Goal: Transaction & Acquisition: Purchase product/service

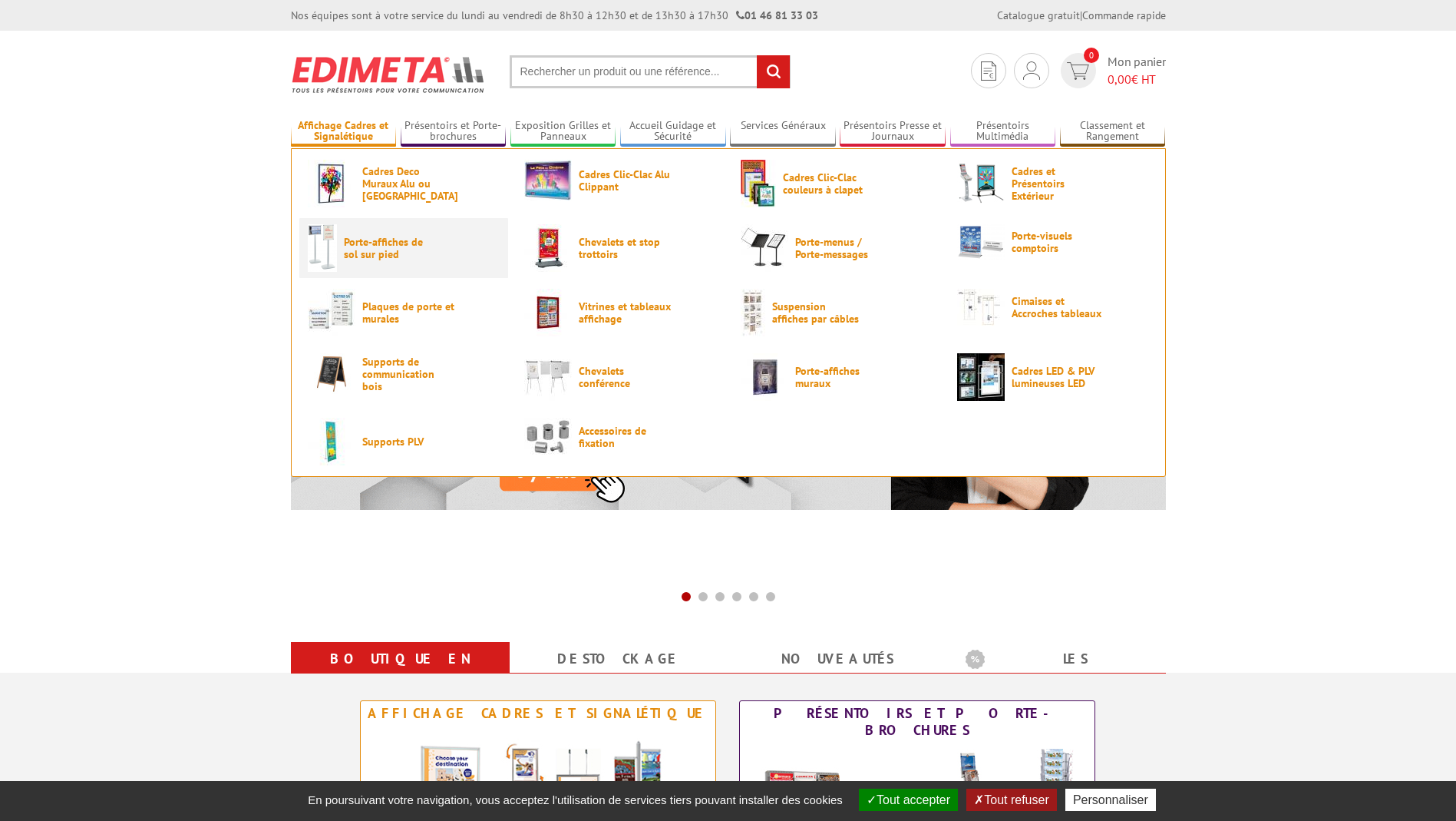
click at [396, 247] on span "Porte-affiches de sol sur pied" at bounding box center [390, 248] width 92 height 24
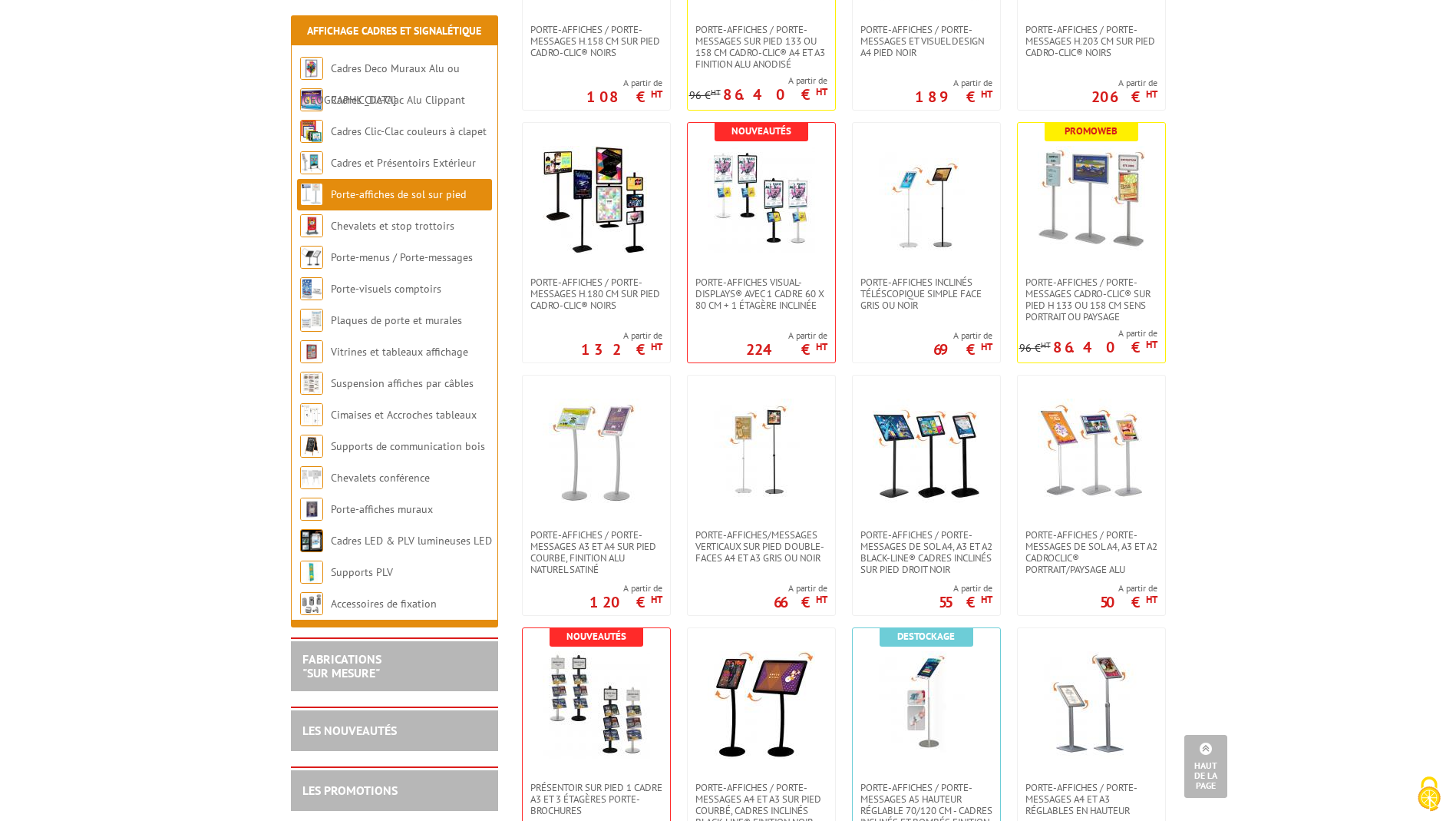
scroll to position [1235, 0]
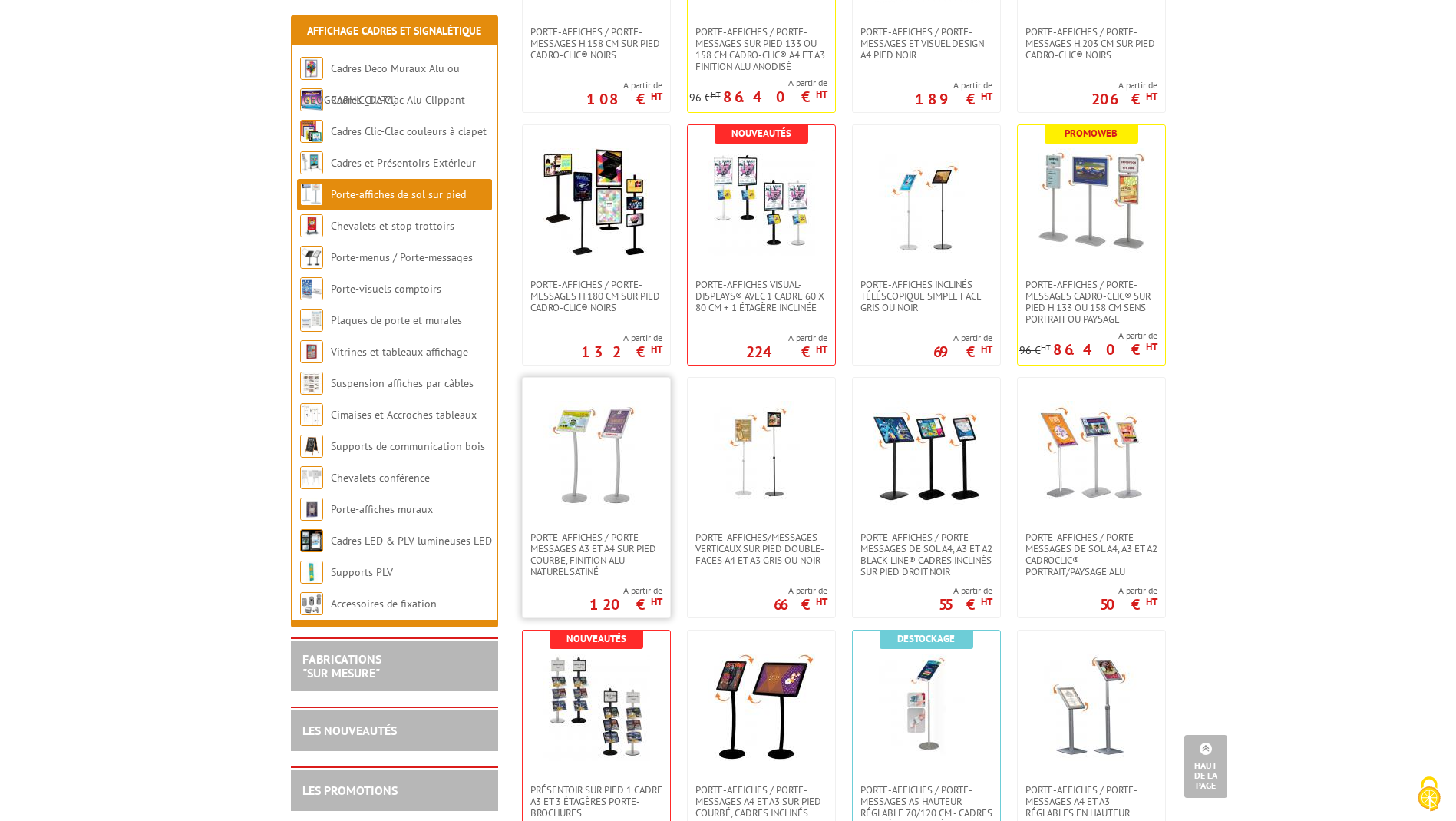
click at [603, 475] on img at bounding box center [596, 454] width 107 height 107
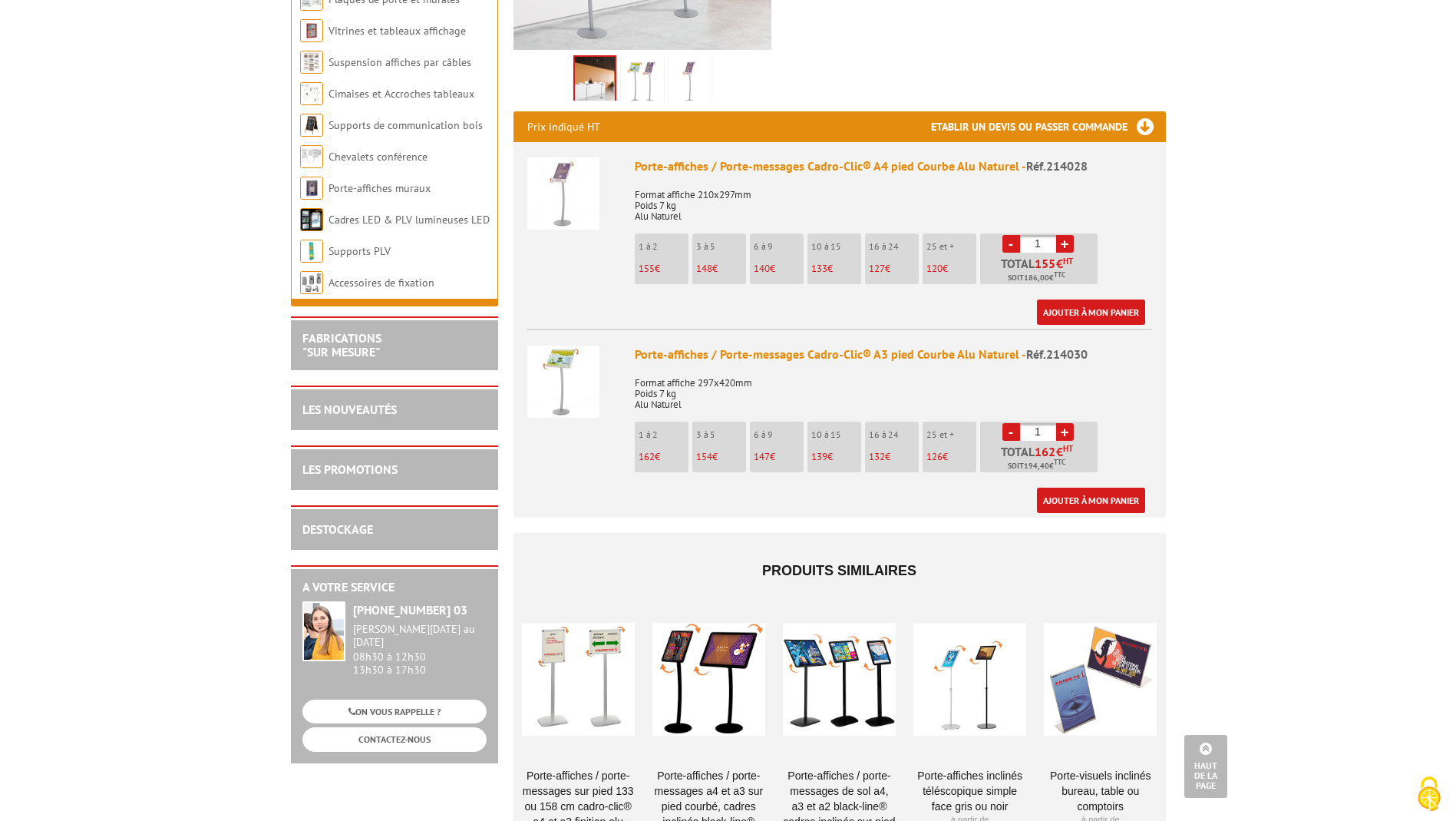
scroll to position [506, 0]
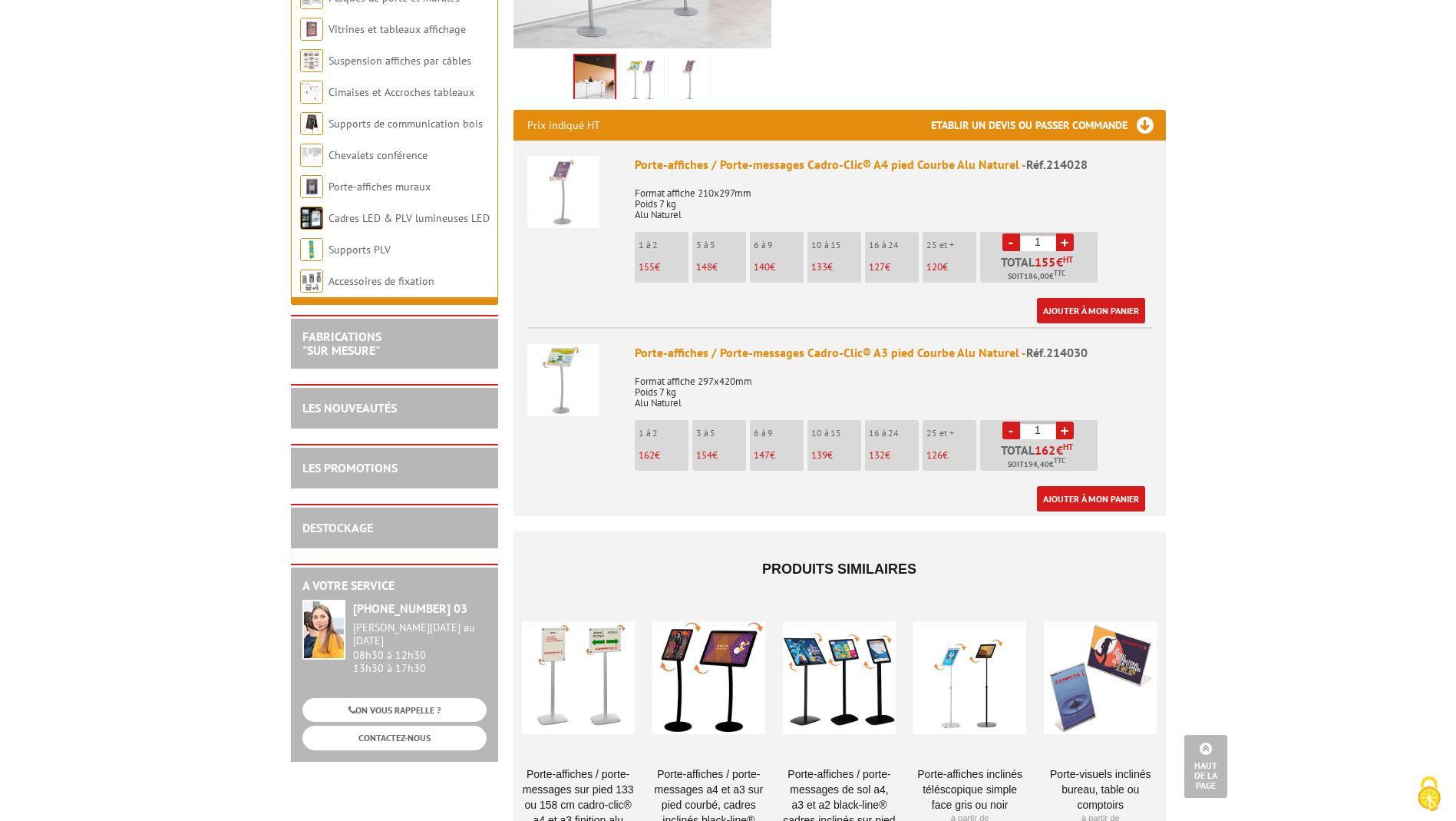
click at [576, 351] on img at bounding box center [563, 380] width 72 height 72
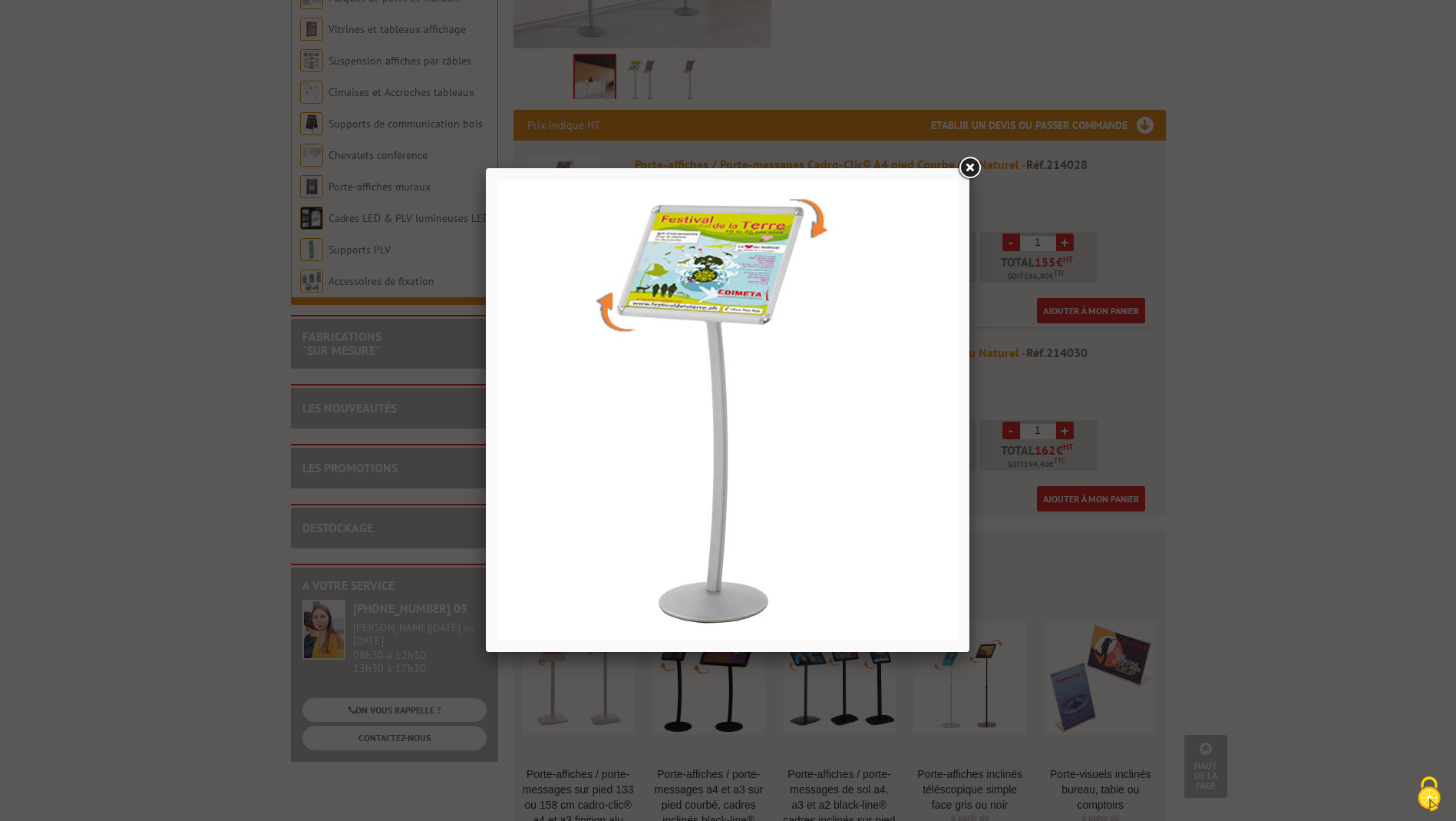
click at [974, 169] on link at bounding box center [969, 168] width 28 height 28
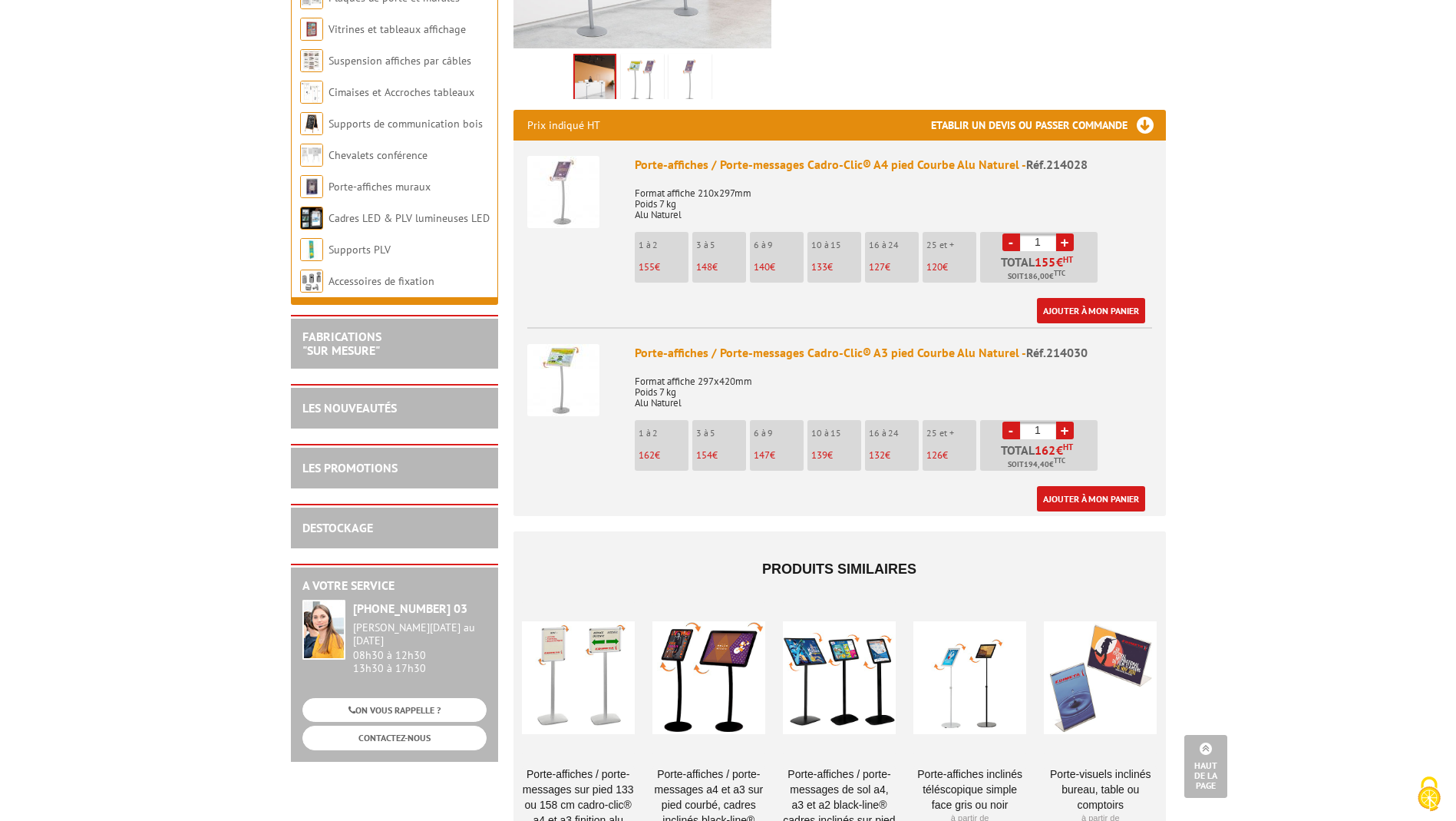
click at [968, 656] on div at bounding box center [969, 678] width 113 height 153
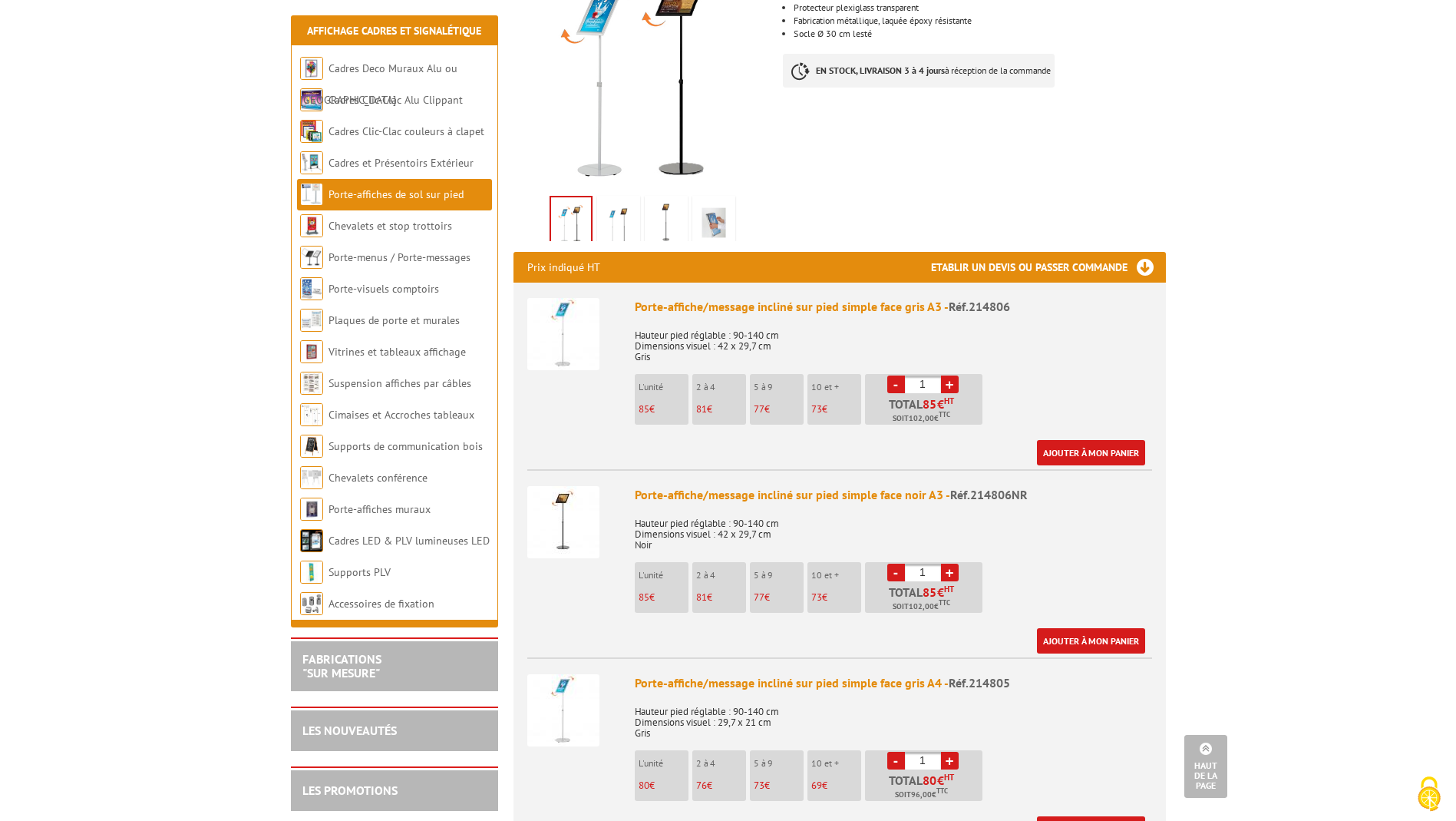
scroll to position [343, 0]
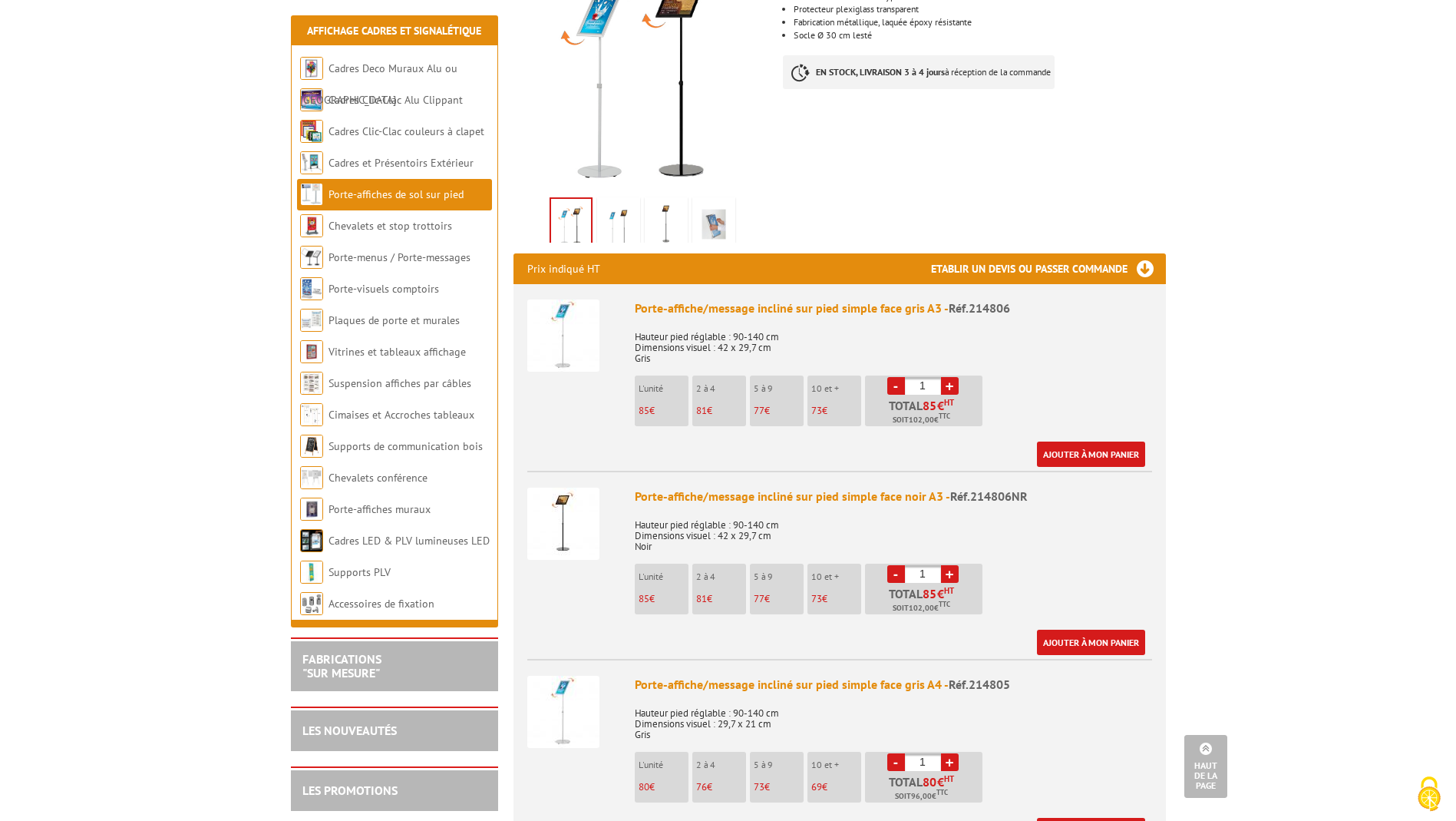
click at [562, 308] on img at bounding box center [563, 335] width 72 height 72
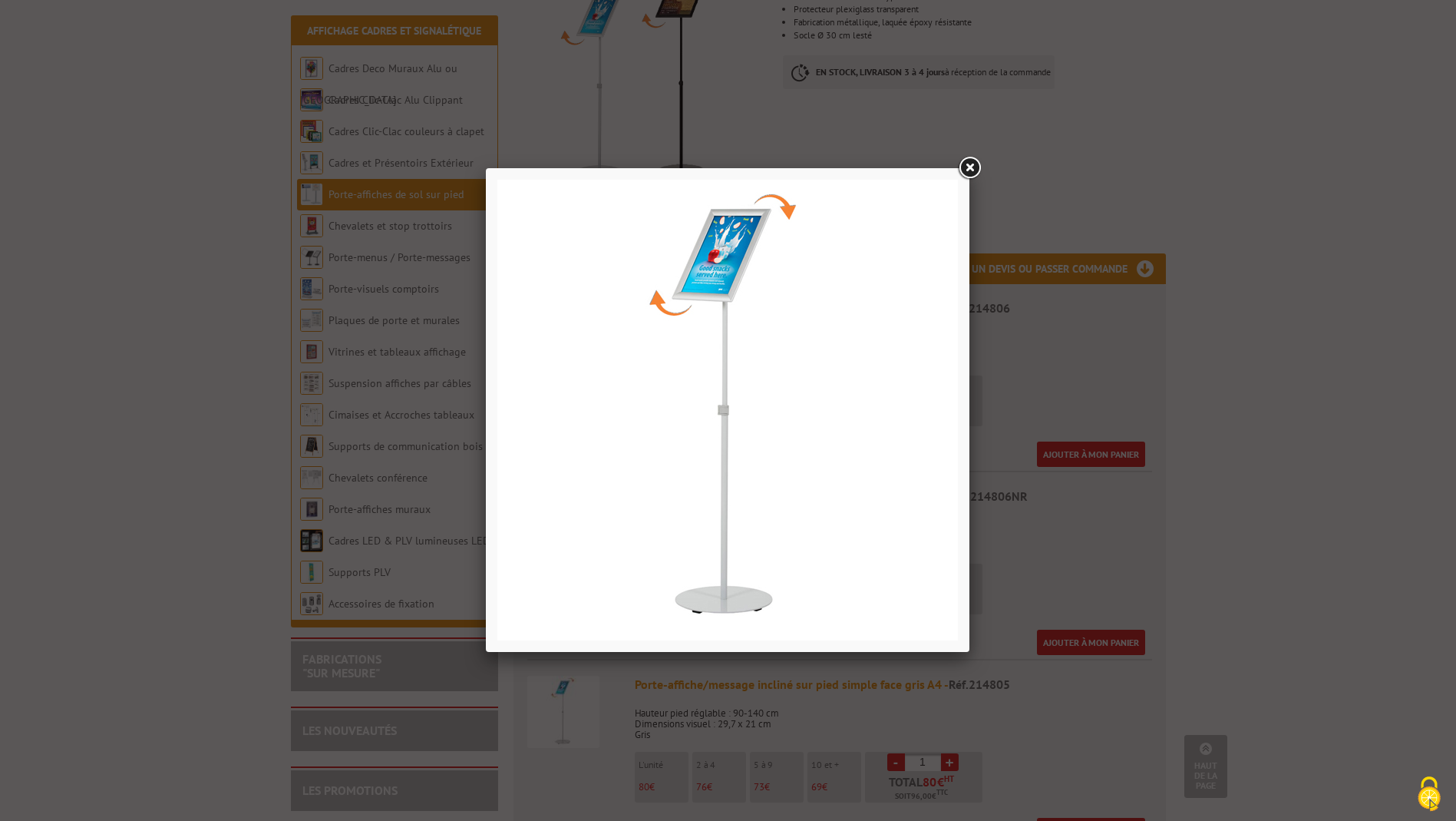
click at [974, 168] on link at bounding box center [969, 168] width 28 height 28
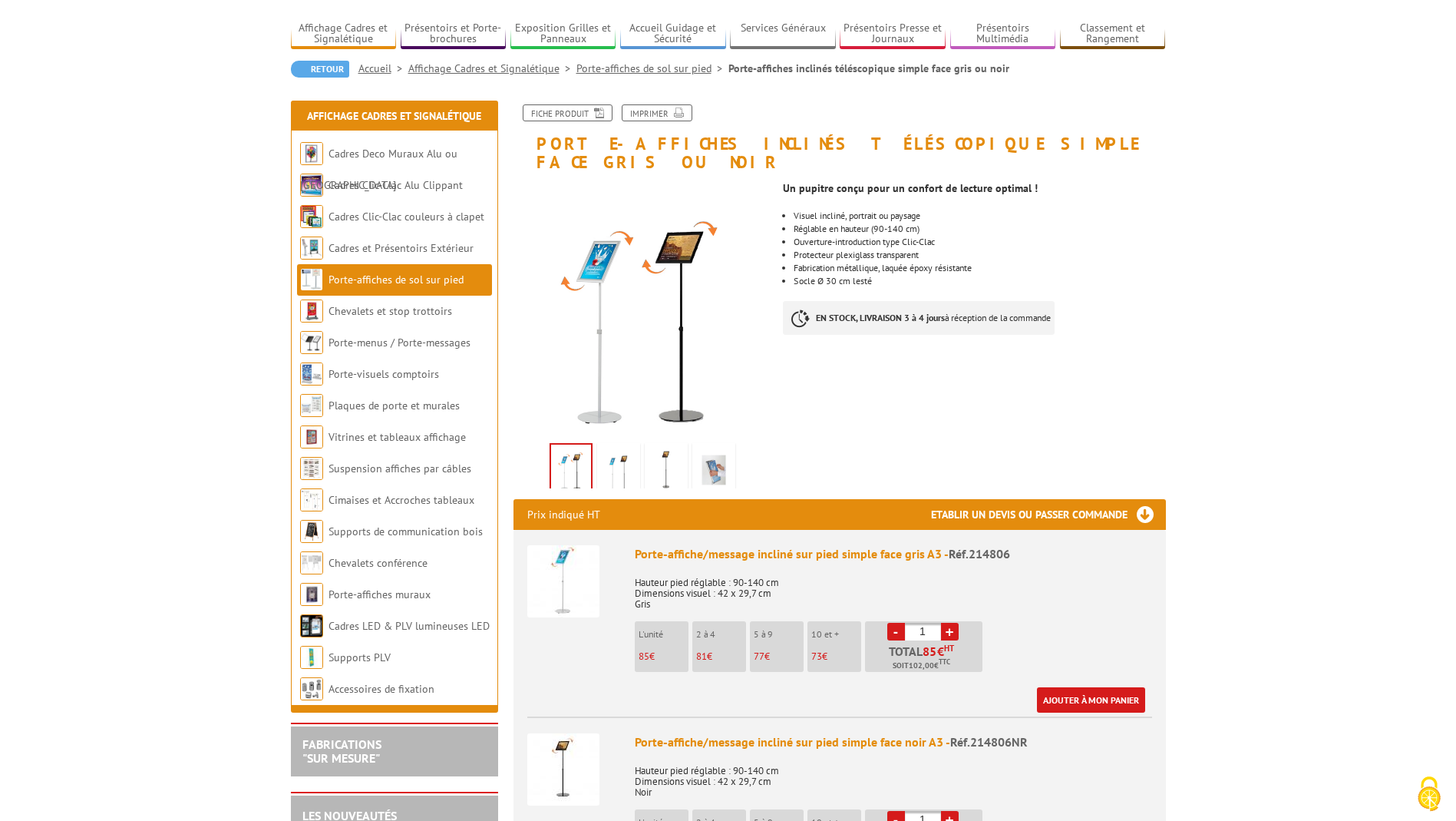
scroll to position [96, 0]
click at [1143, 500] on h3 "Etablir un devis ou passer commande" at bounding box center [1048, 515] width 235 height 31
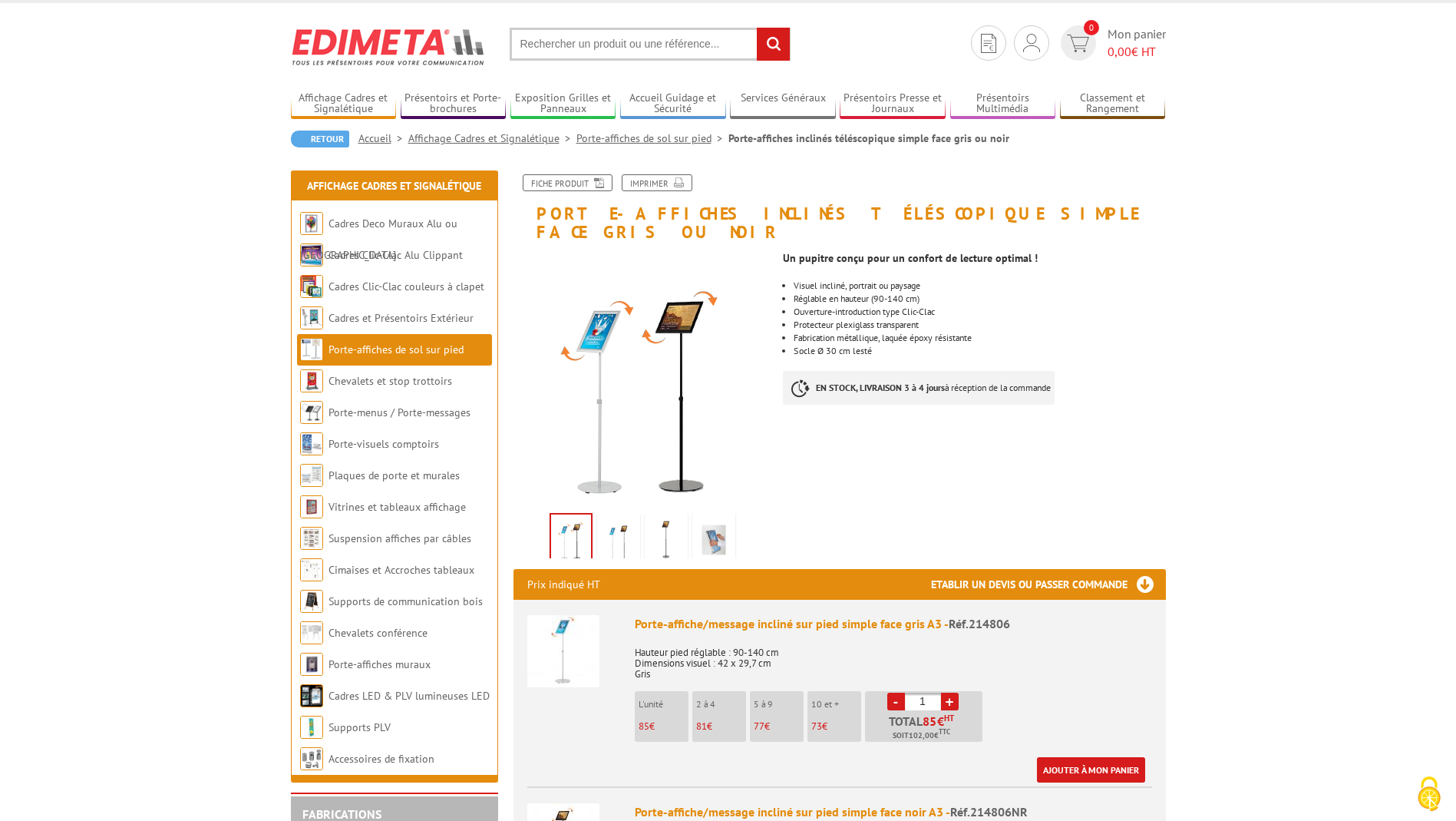
scroll to position [44, 0]
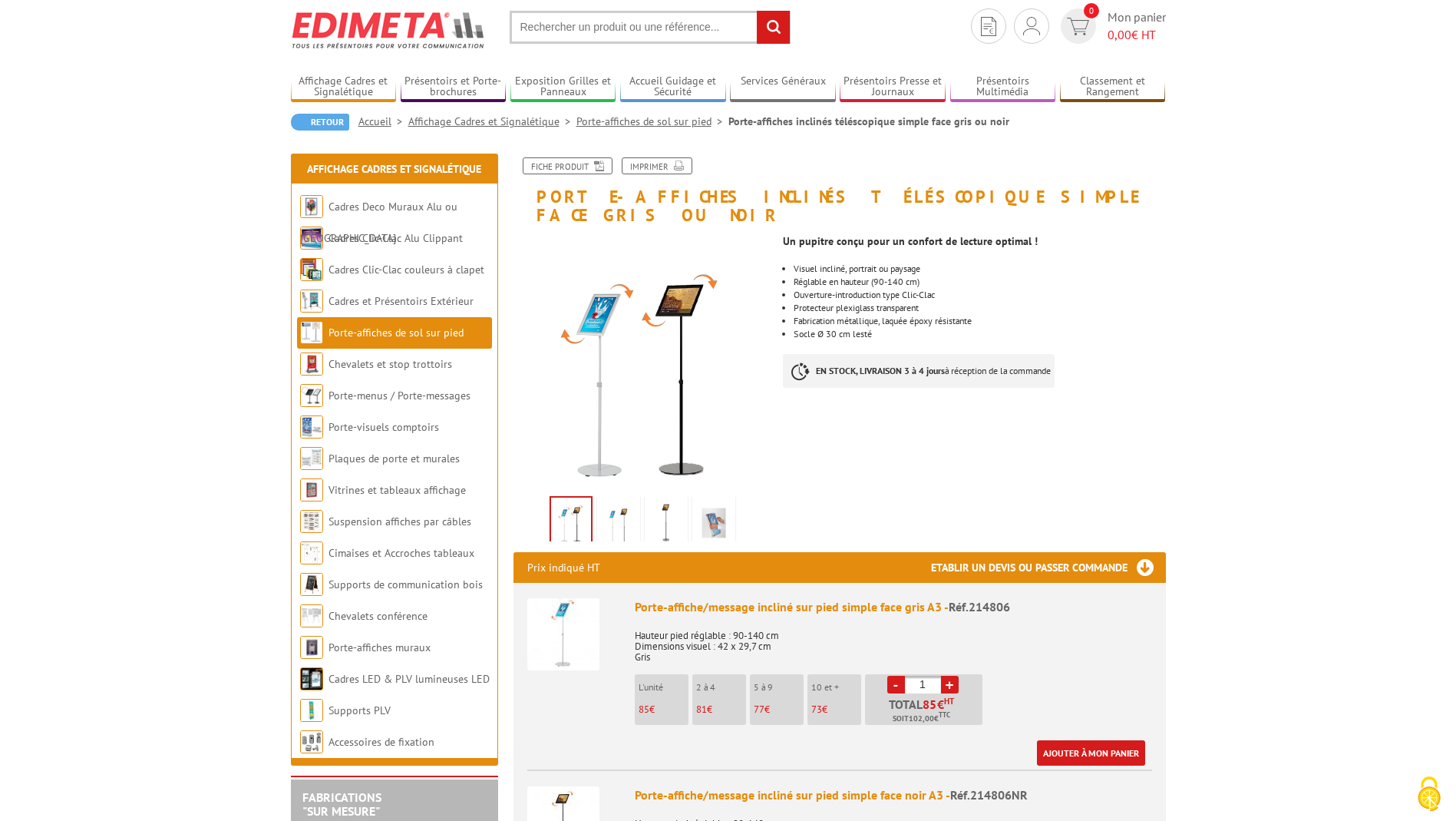
click at [387, 331] on link "Porte-affiches de sol sur pied" at bounding box center [396, 332] width 135 height 14
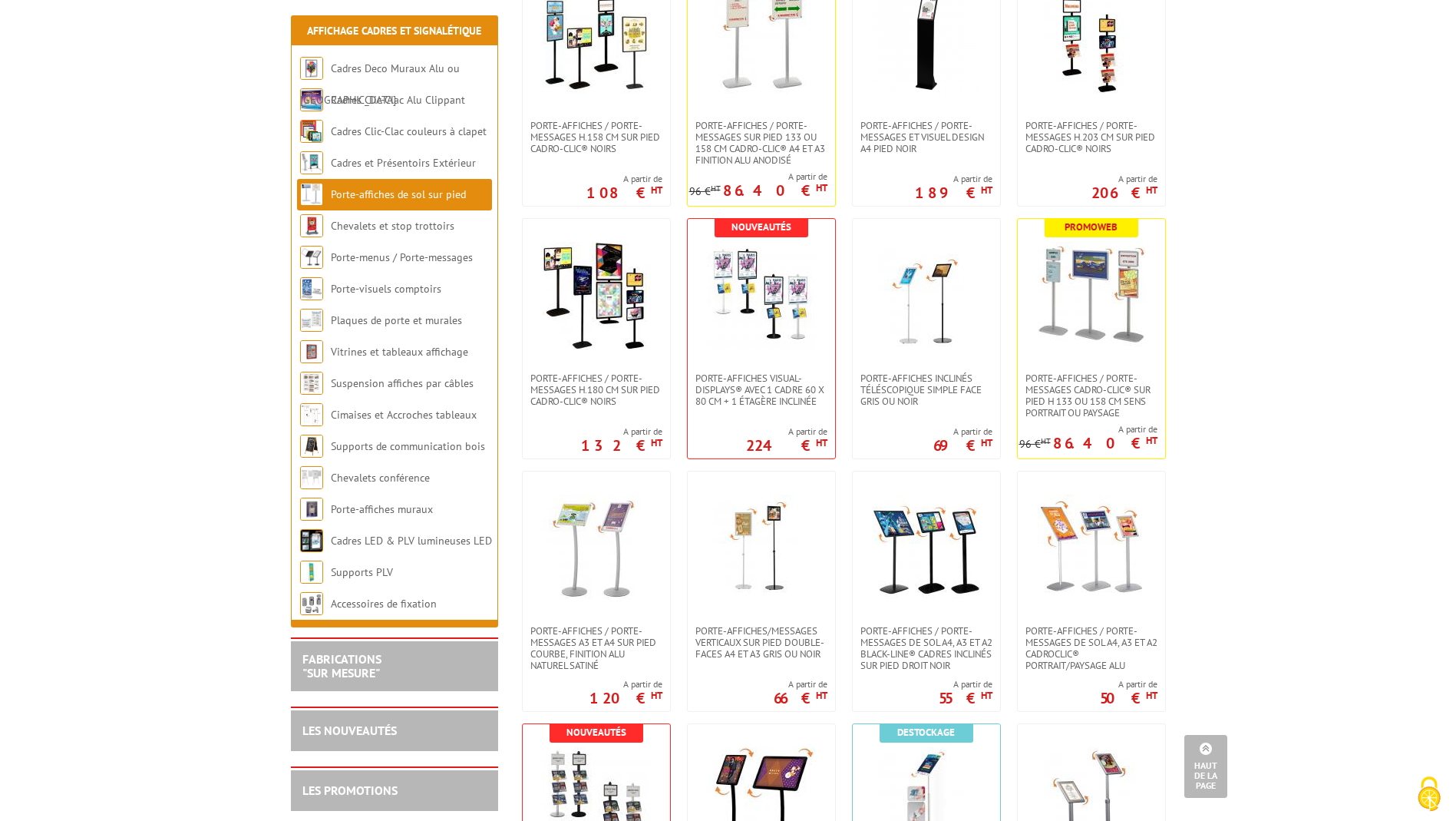
scroll to position [1145, 0]
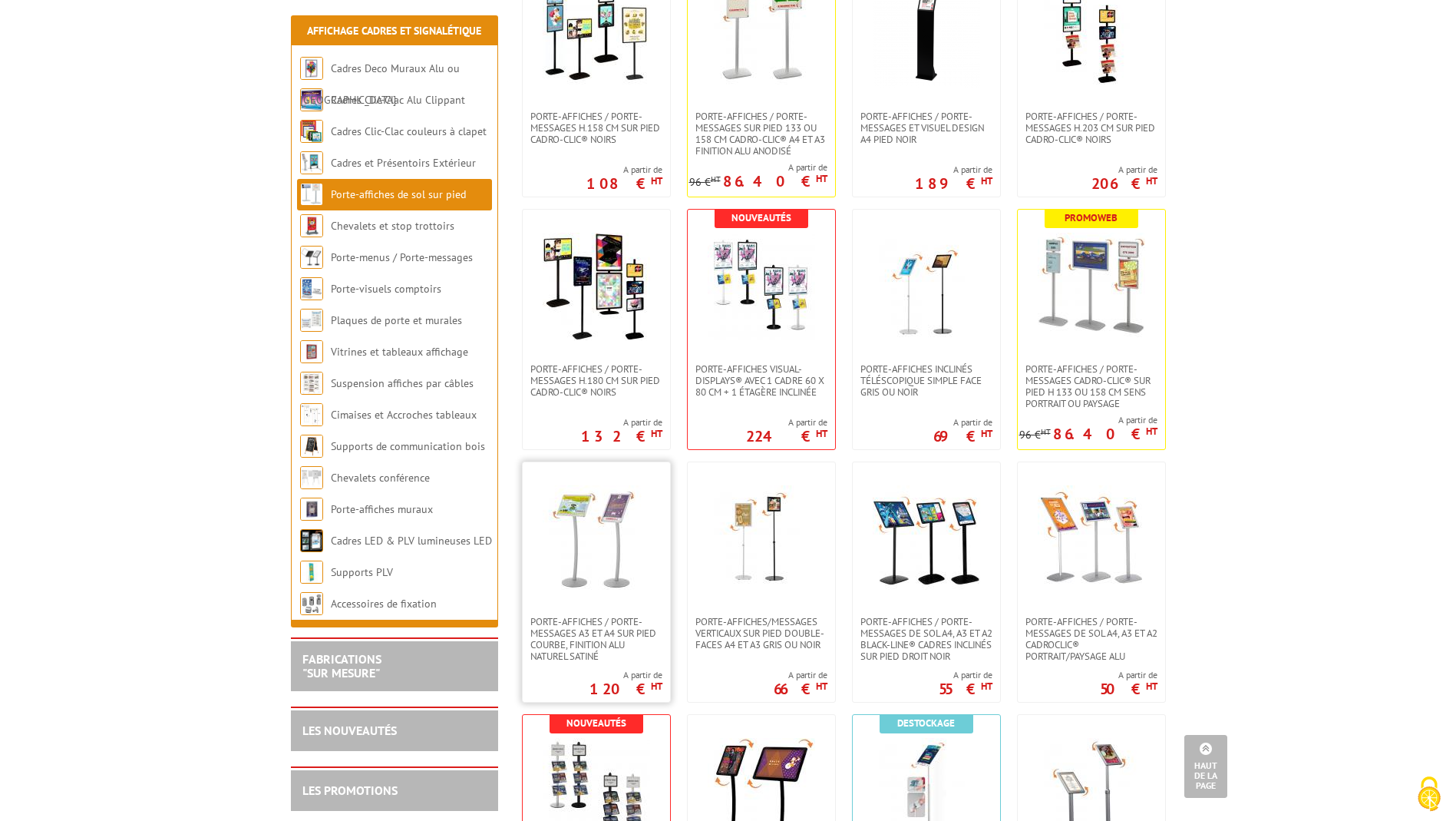
click at [628, 536] on img at bounding box center [596, 538] width 107 height 107
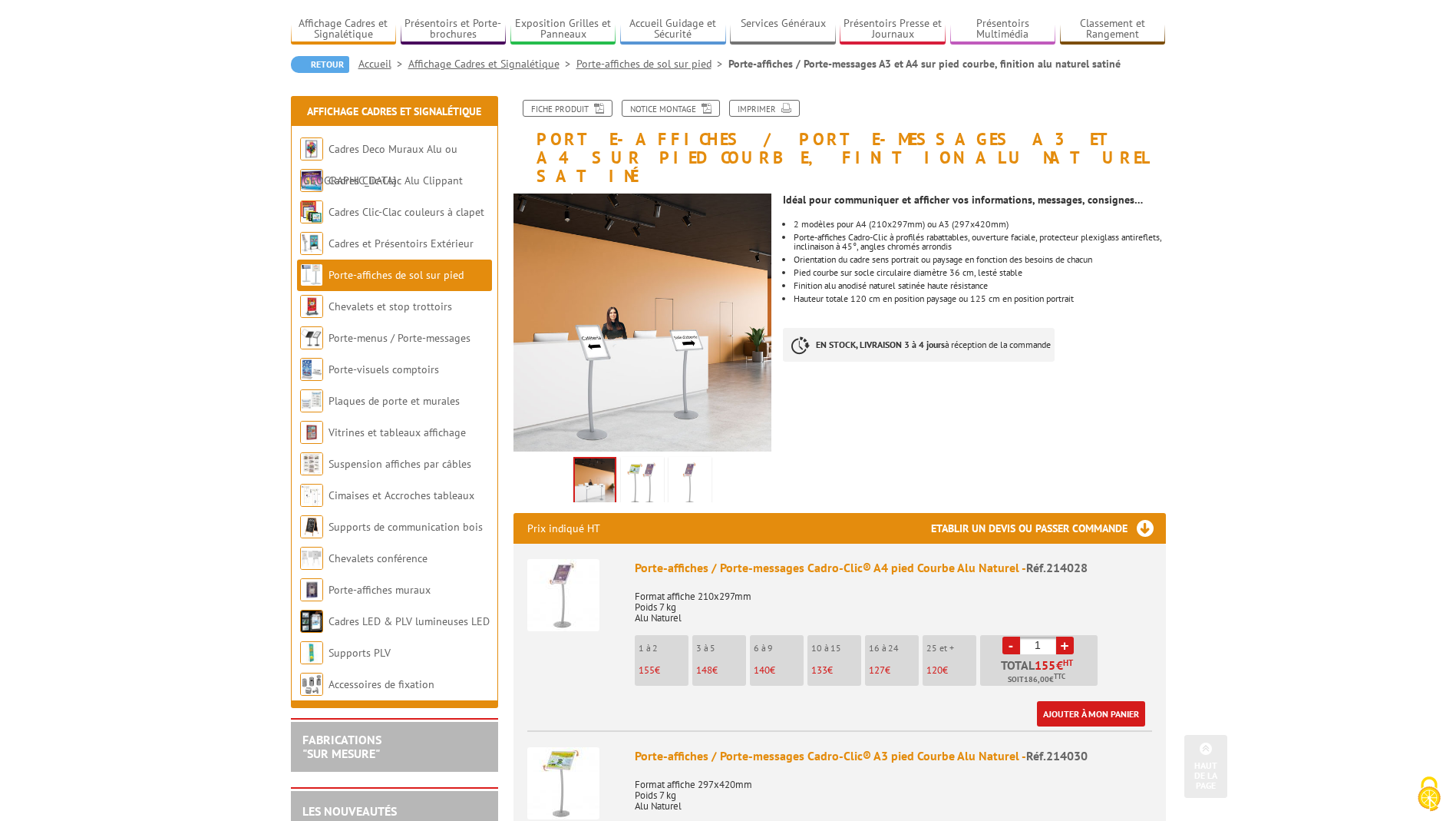
scroll to position [100, 0]
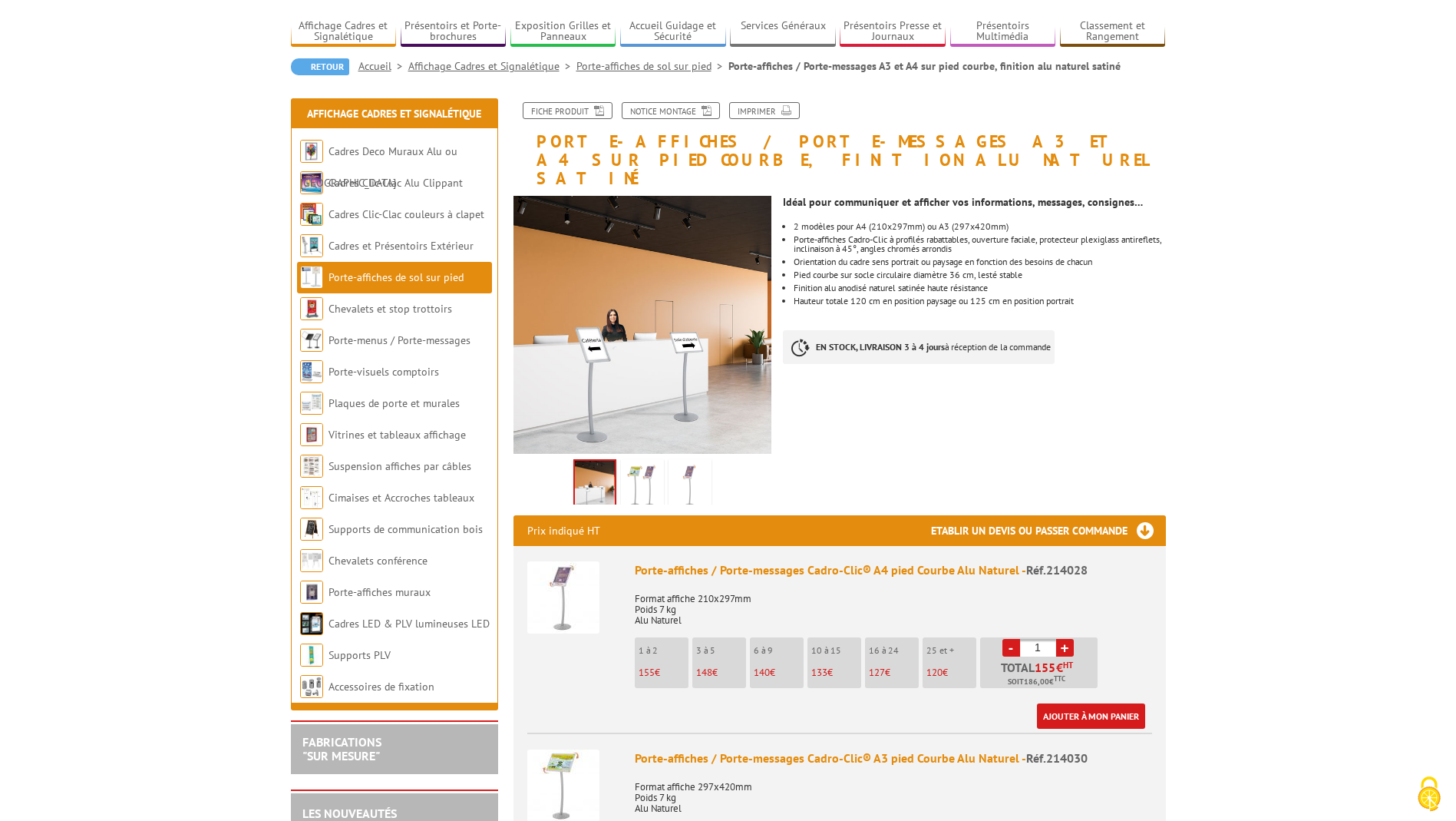
click at [651, 469] on img at bounding box center [642, 486] width 37 height 48
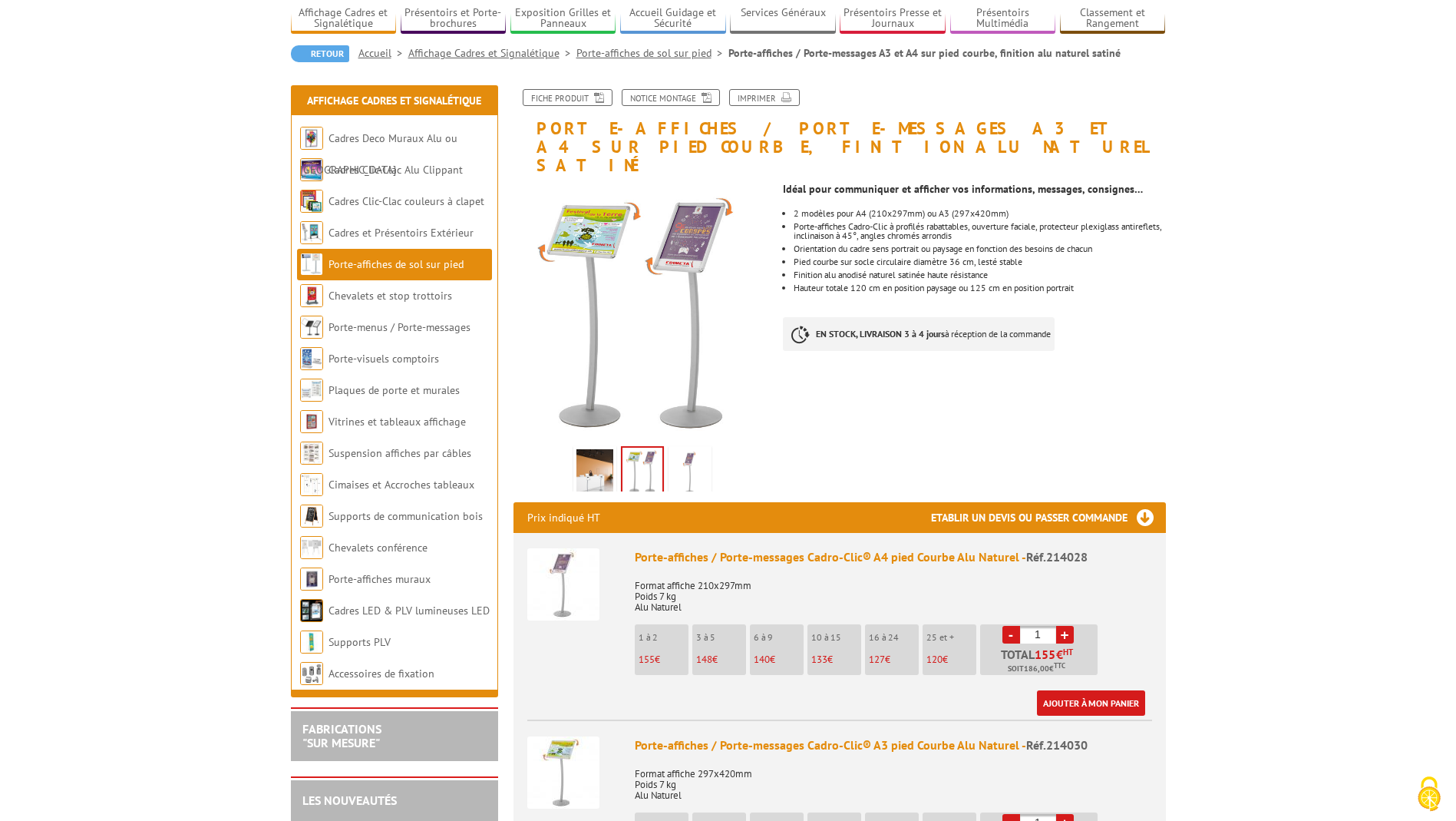
scroll to position [123, 0]
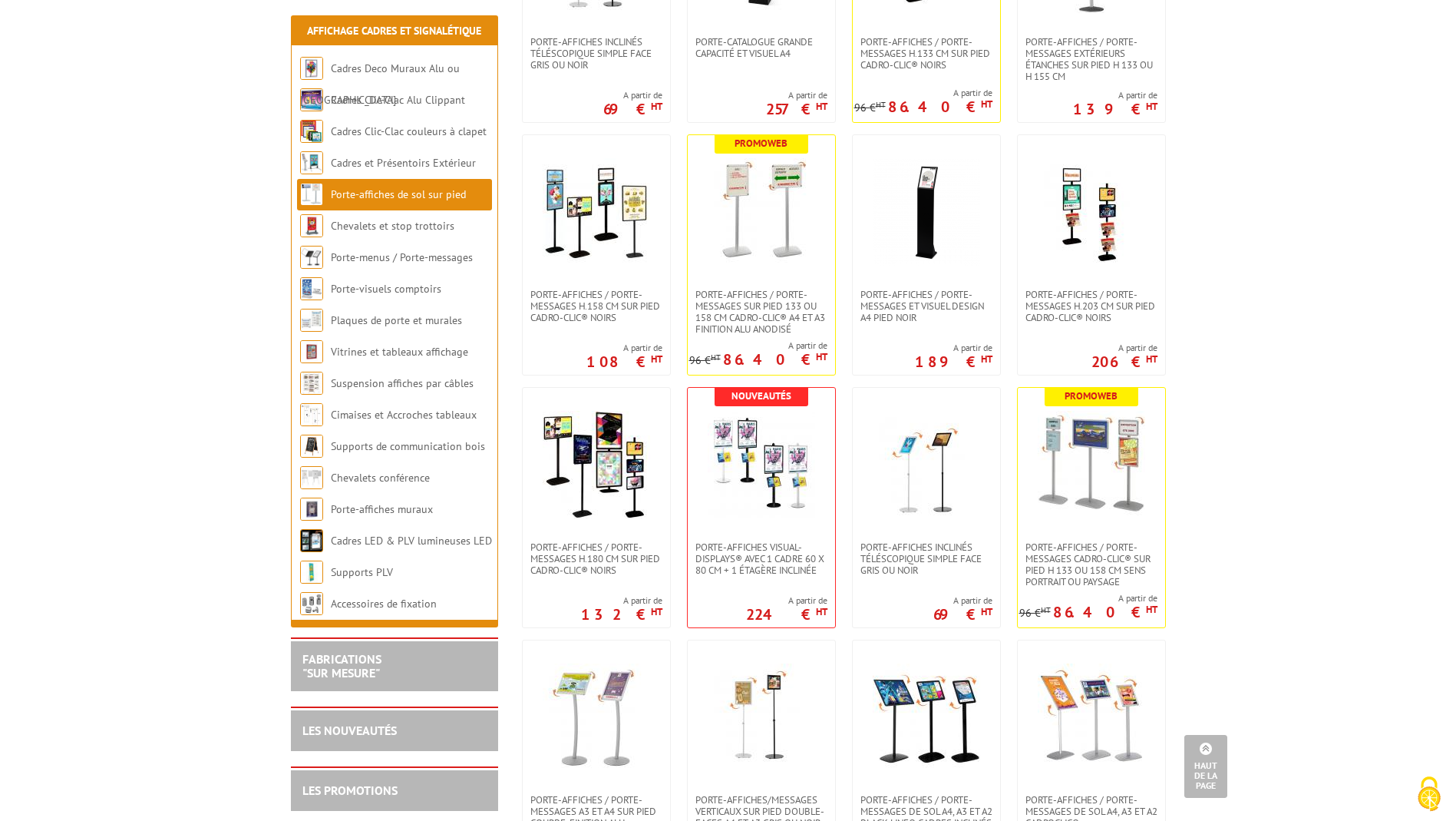
scroll to position [977, 0]
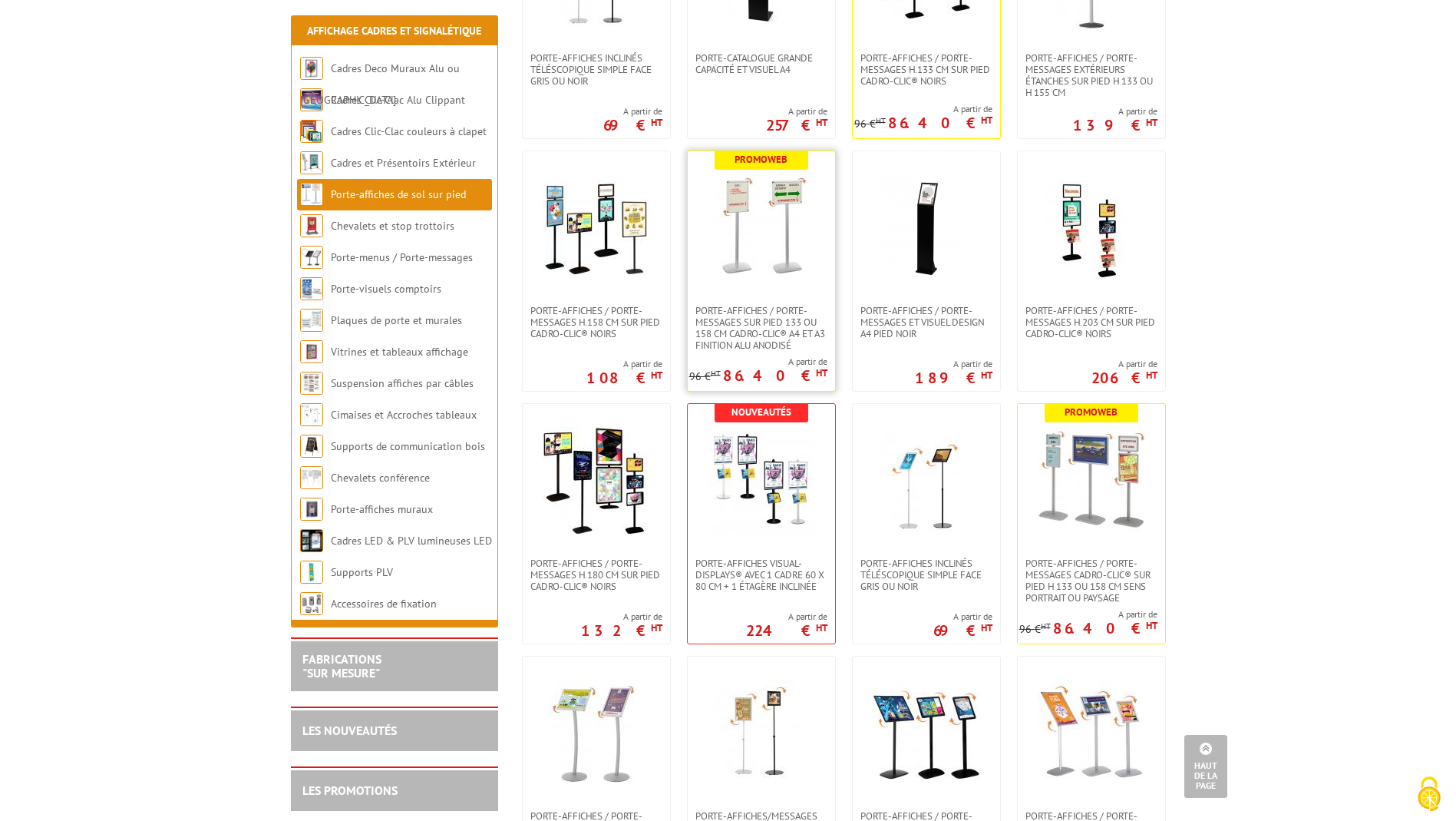
click at [758, 223] on img at bounding box center [760, 227] width 107 height 107
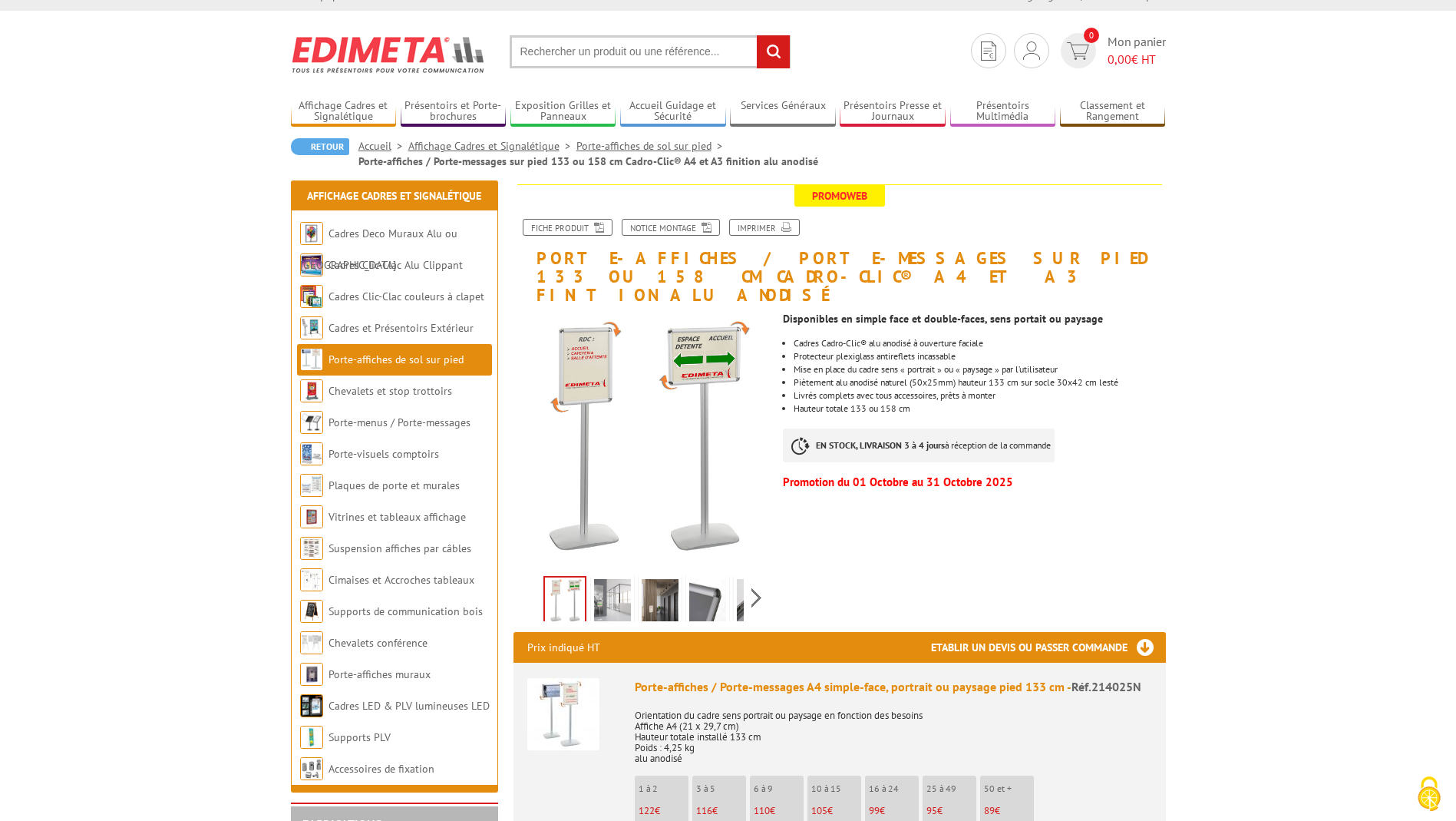
scroll to position [19, 0]
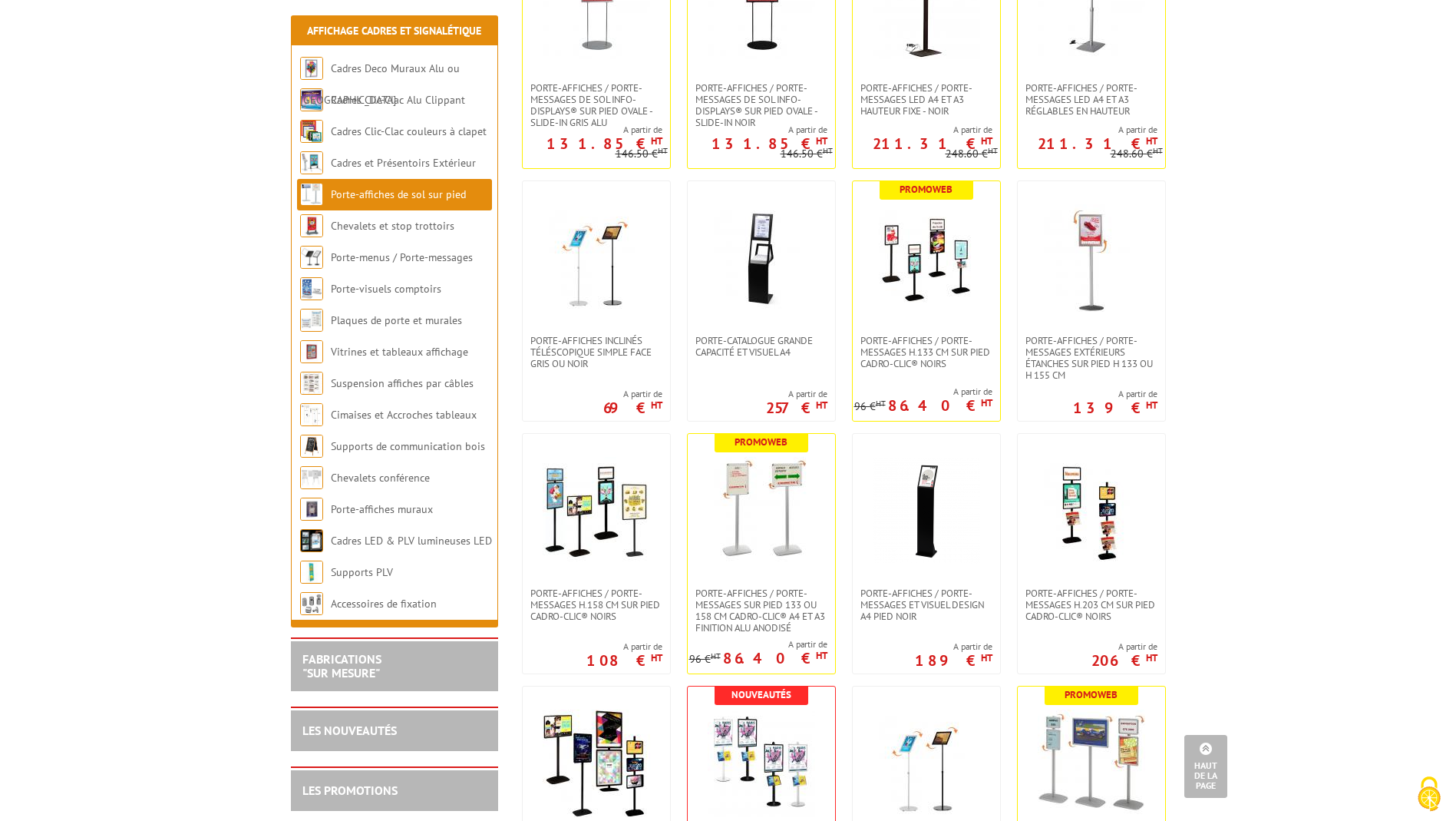
scroll to position [674, 0]
click at [767, 524] on img at bounding box center [760, 509] width 107 height 107
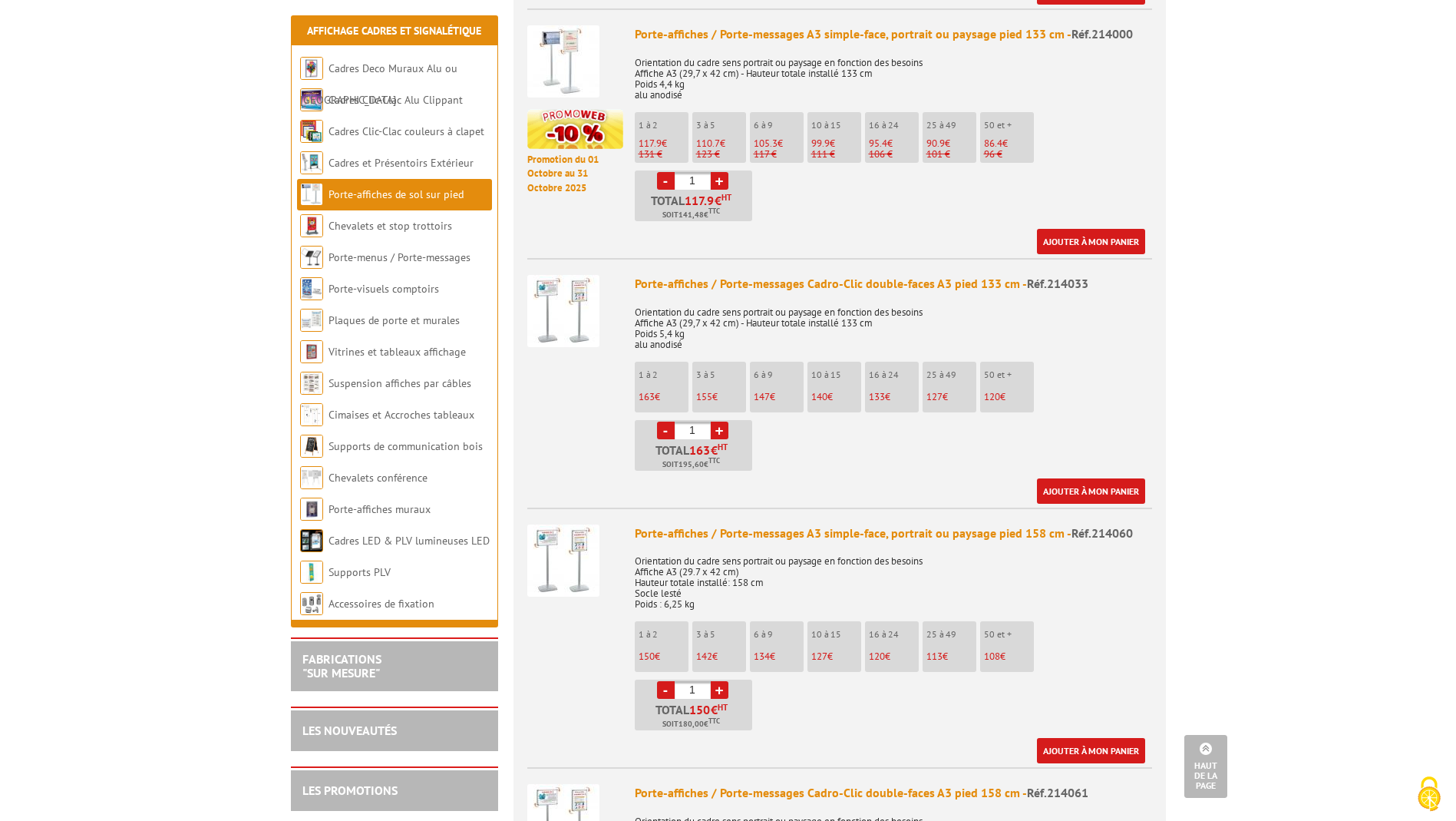
scroll to position [1194, 0]
drag, startPoint x: 1068, startPoint y: 514, endPoint x: 1144, endPoint y: 514, distance: 76.0
click at [1144, 524] on div "Porte-affiches / Porte-messages A3 simple-face, portrait ou paysage pied 158 cm…" at bounding box center [894, 533] width 517 height 18
copy span "Réf.214060"
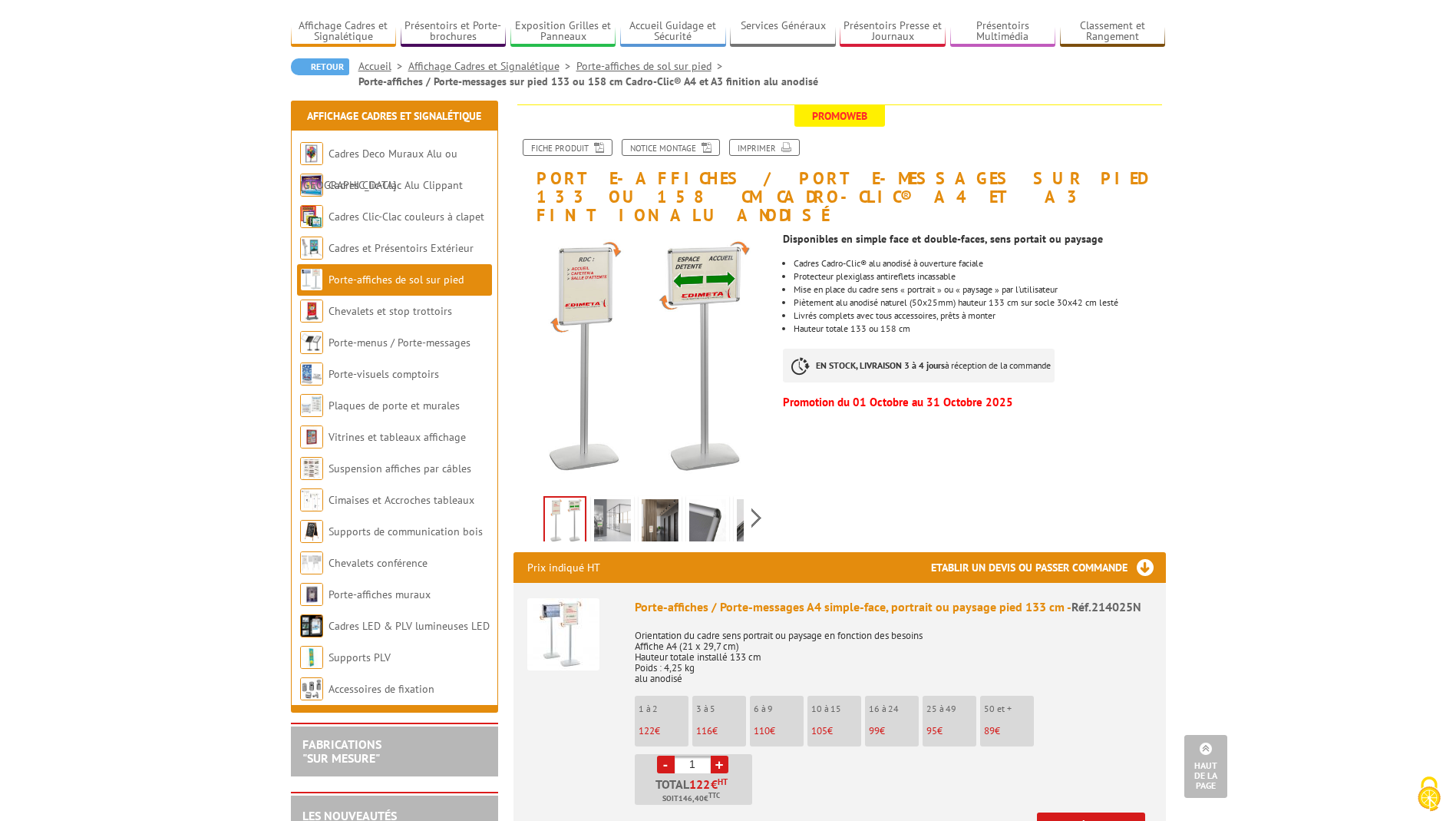
scroll to position [0, 0]
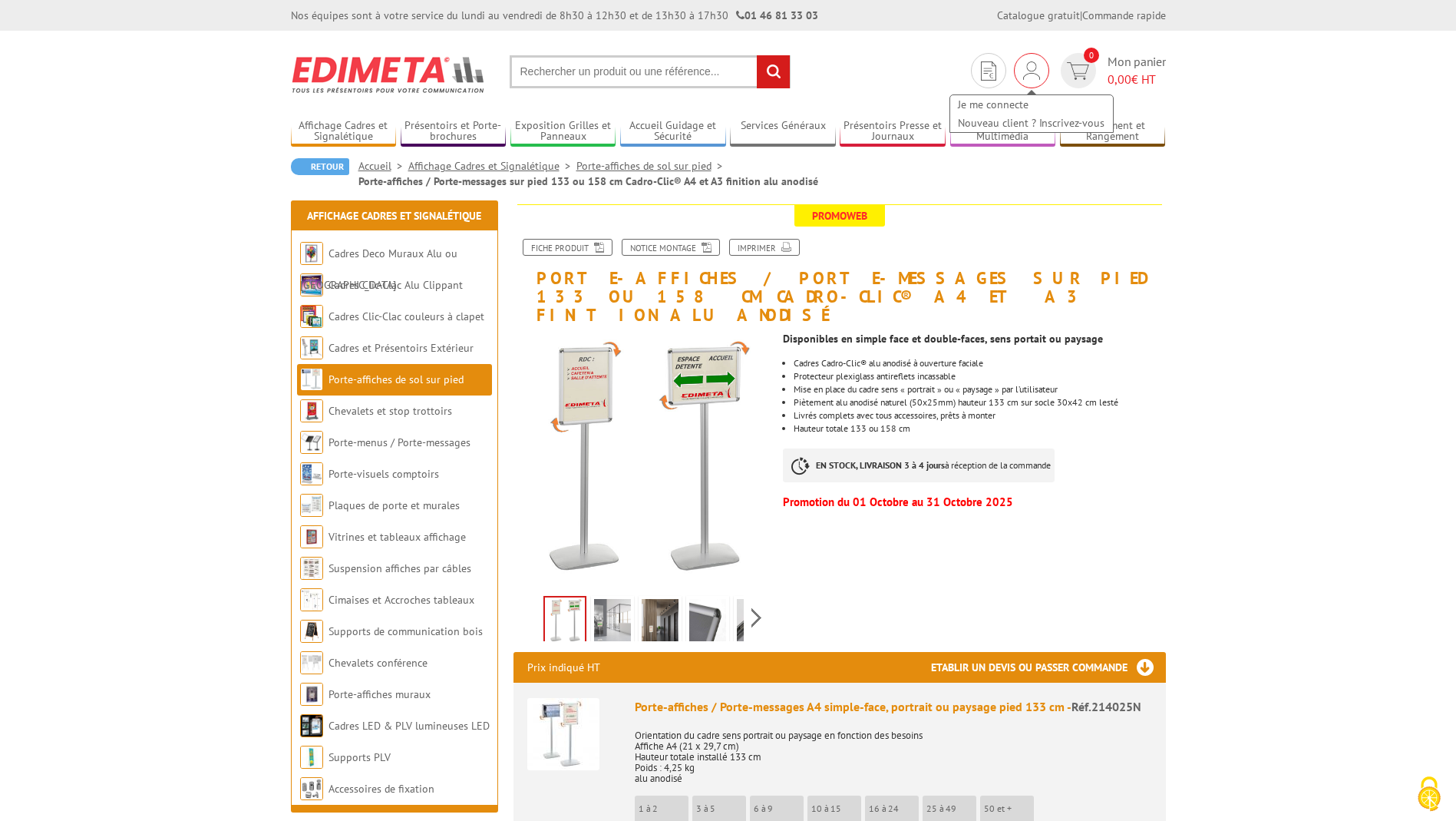
click at [1031, 73] on img at bounding box center [1032, 70] width 17 height 18
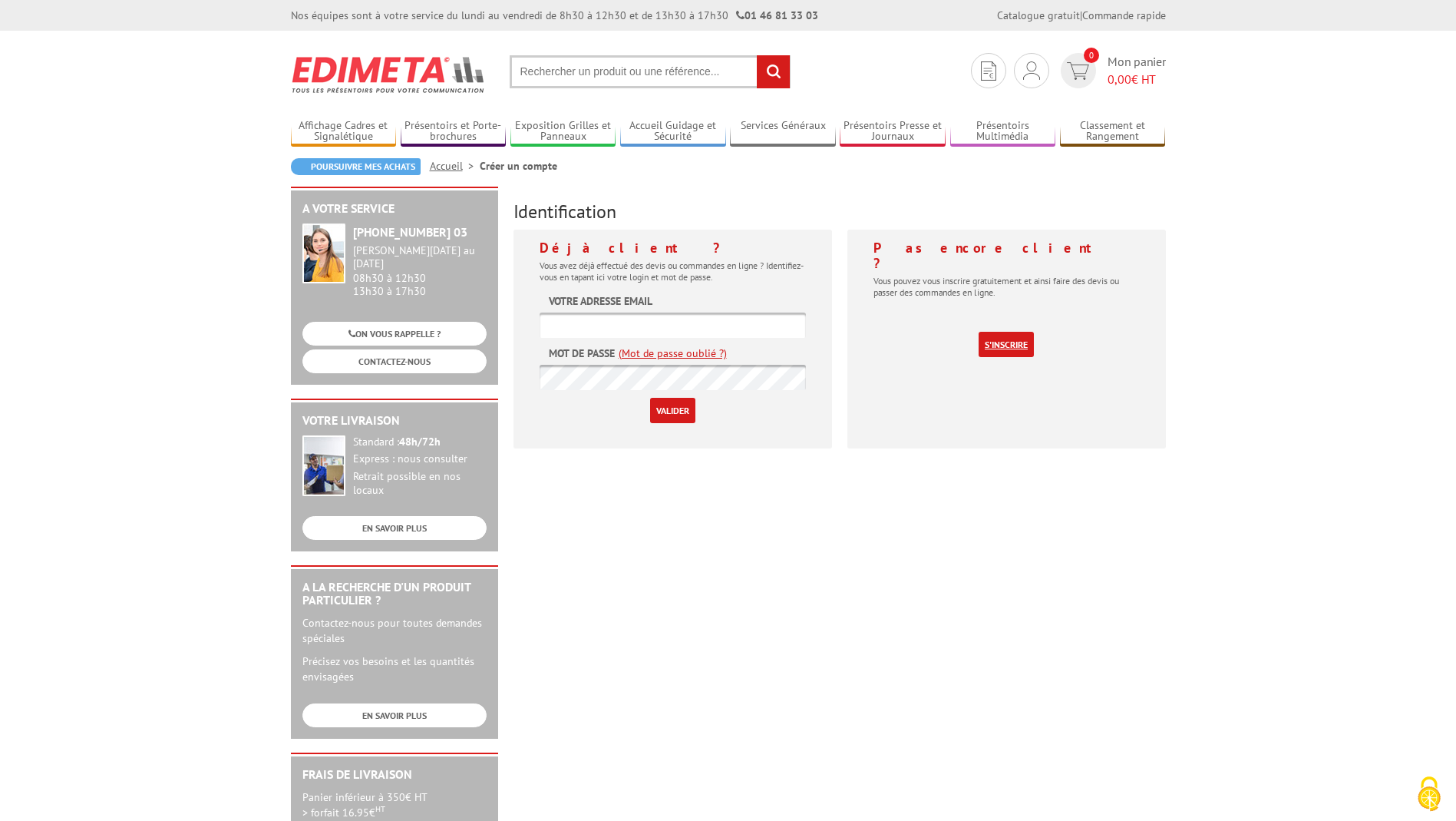
click at [1015, 332] on link "S'inscrire" at bounding box center [1006, 344] width 55 height 25
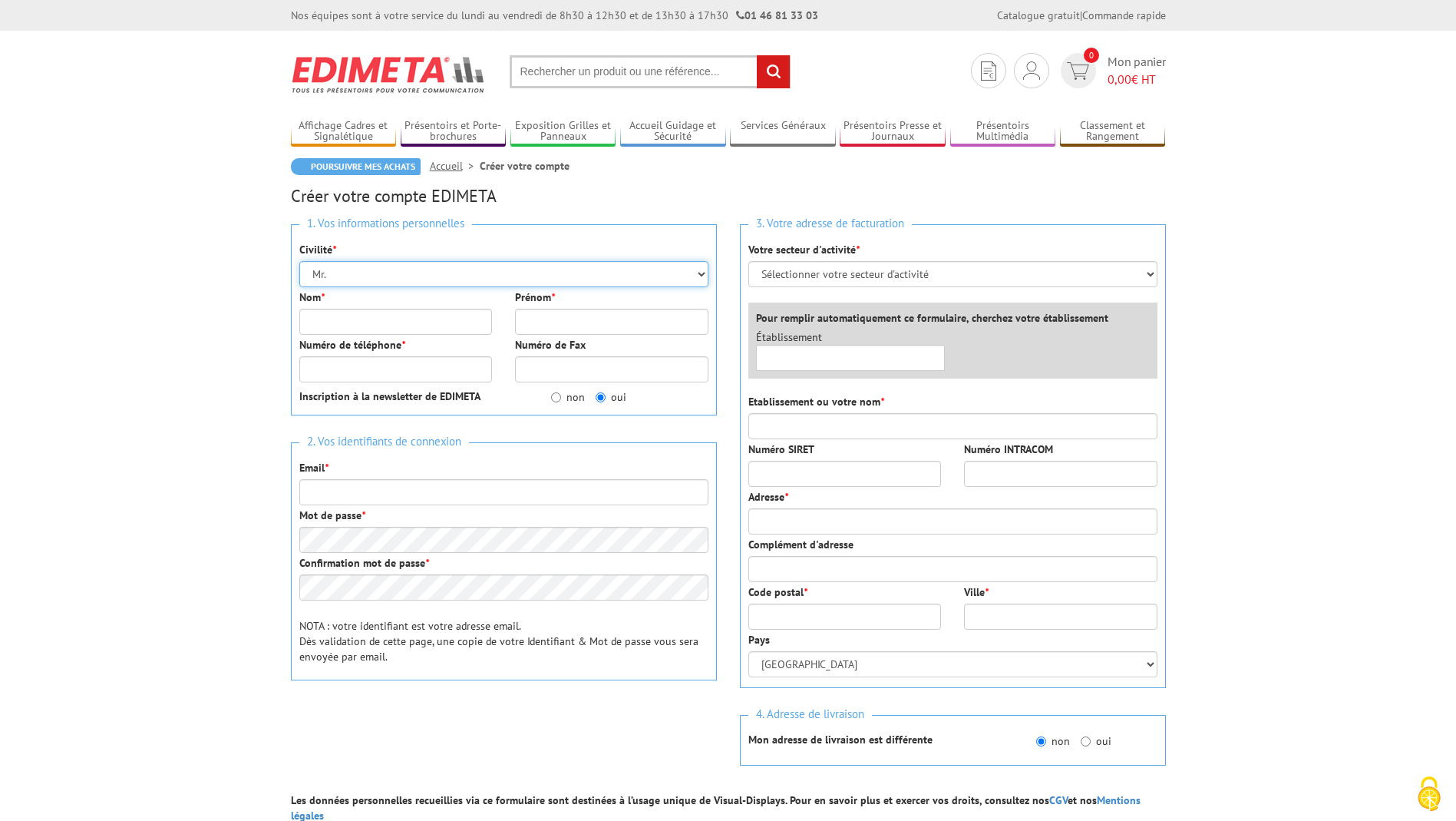
click at [354, 276] on select "Mr. Mme. Mlle." at bounding box center [504, 274] width 409 height 26
select select "Mme."
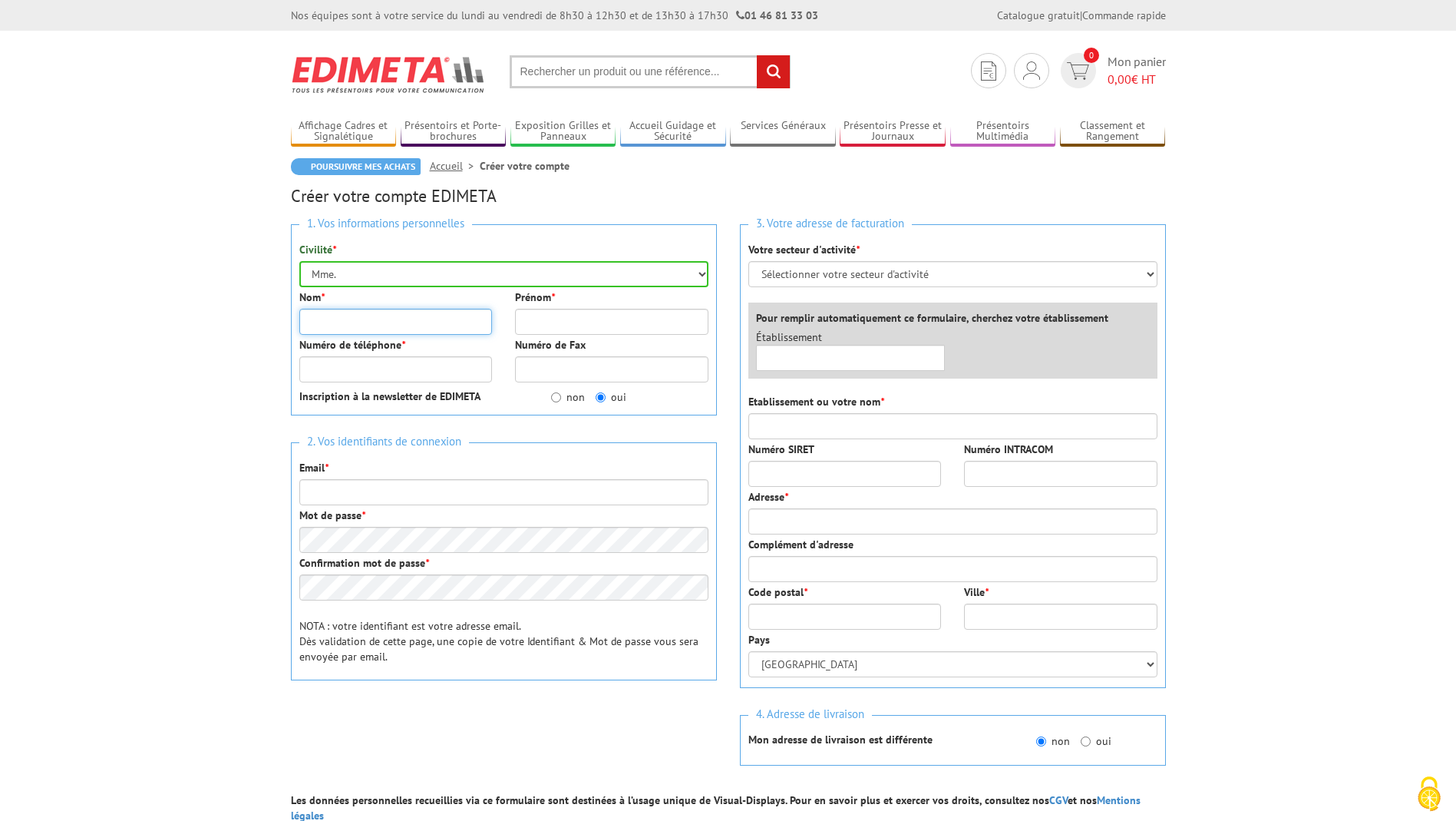
click at [342, 318] on input "Nom *" at bounding box center [396, 321] width 194 height 26
type input "SESE"
type input "Isabelle"
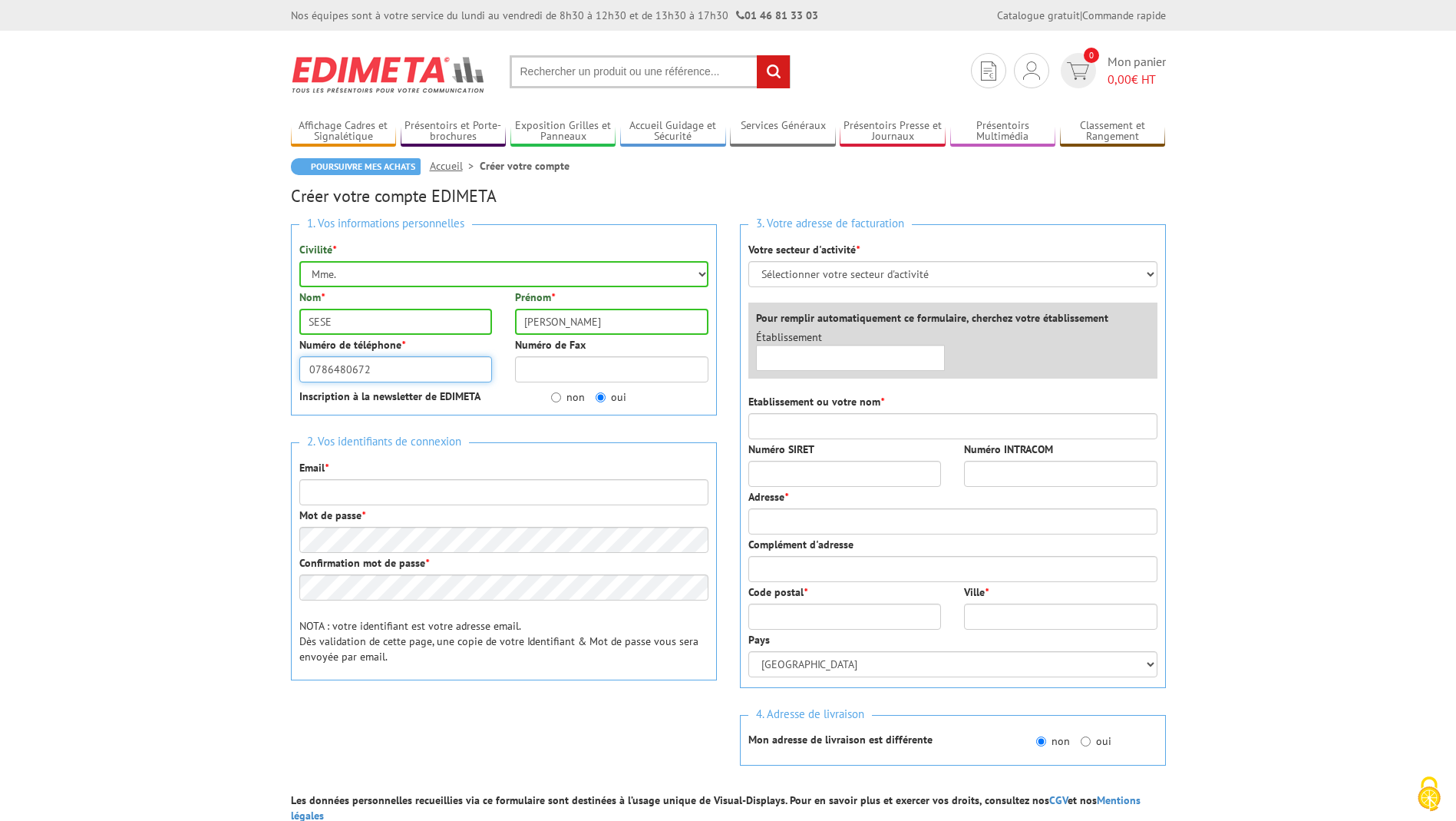
type input "0786480672"
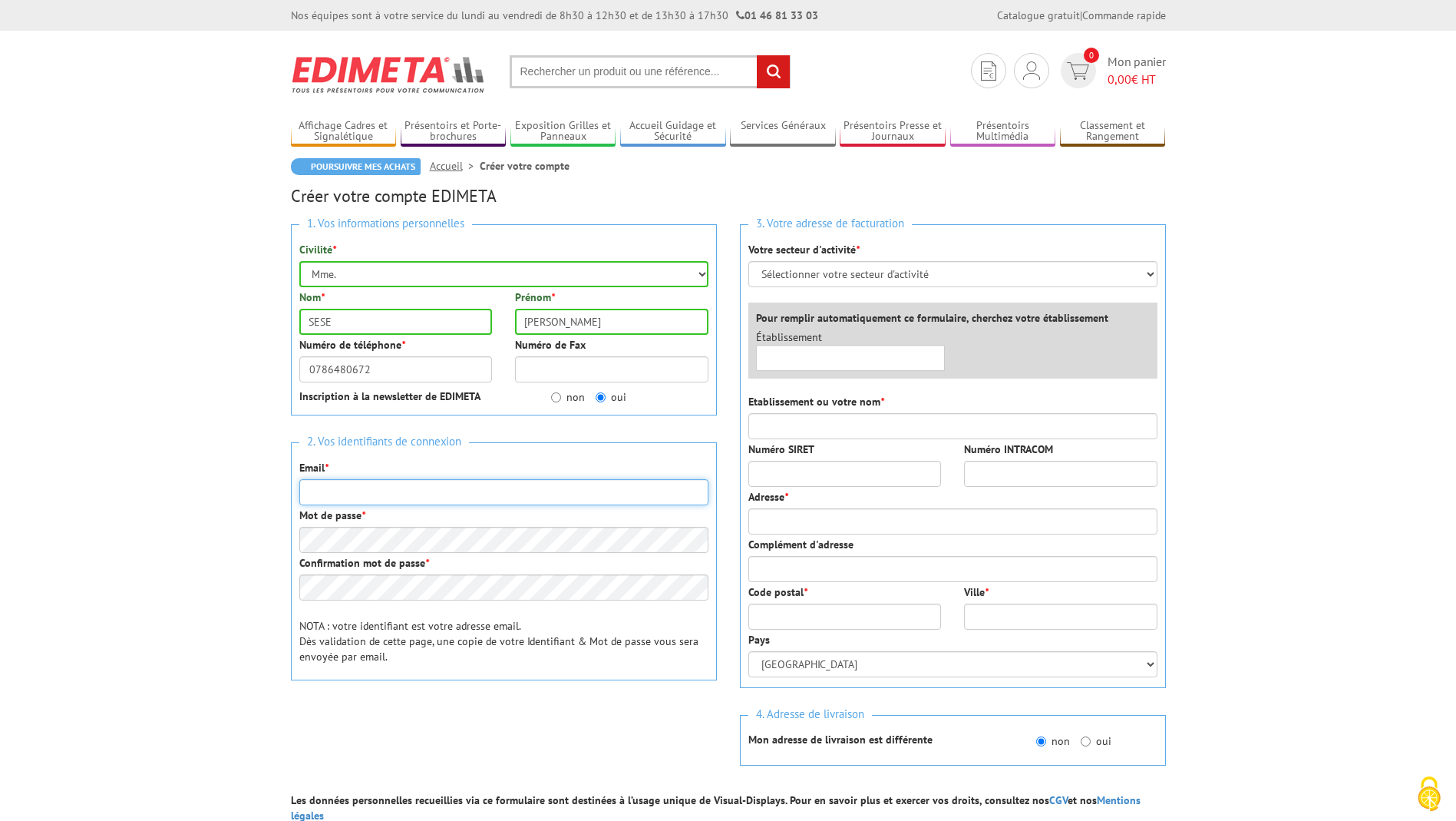
click at [382, 495] on input "Email *" at bounding box center [504, 492] width 409 height 26
type input "isabelle.sese@ensc.fr"
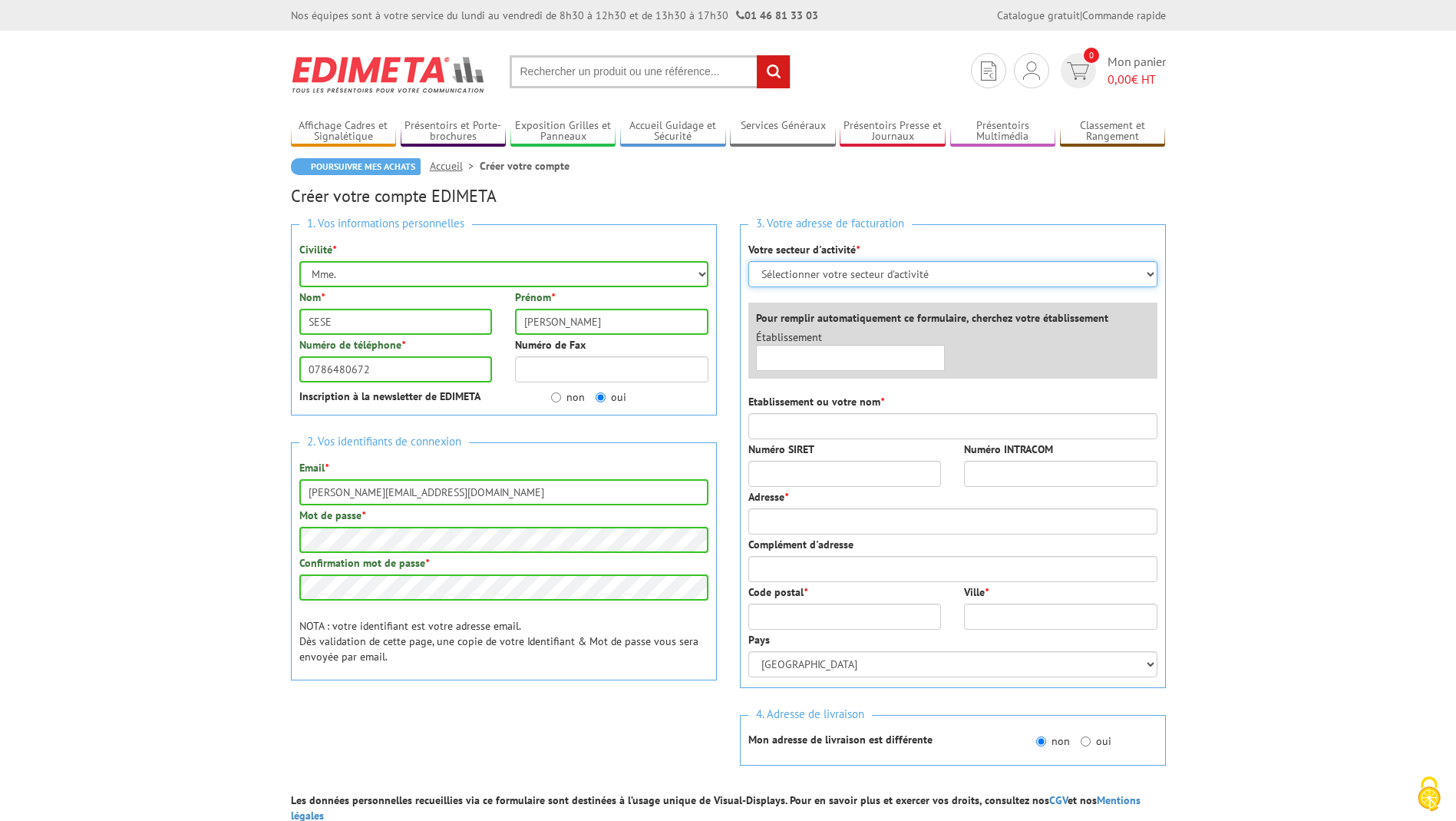
click at [1150, 271] on select "Sélectionner votre secteur d'activité Administrations et collectivités Magasins…" at bounding box center [953, 274] width 409 height 26
select select "876"
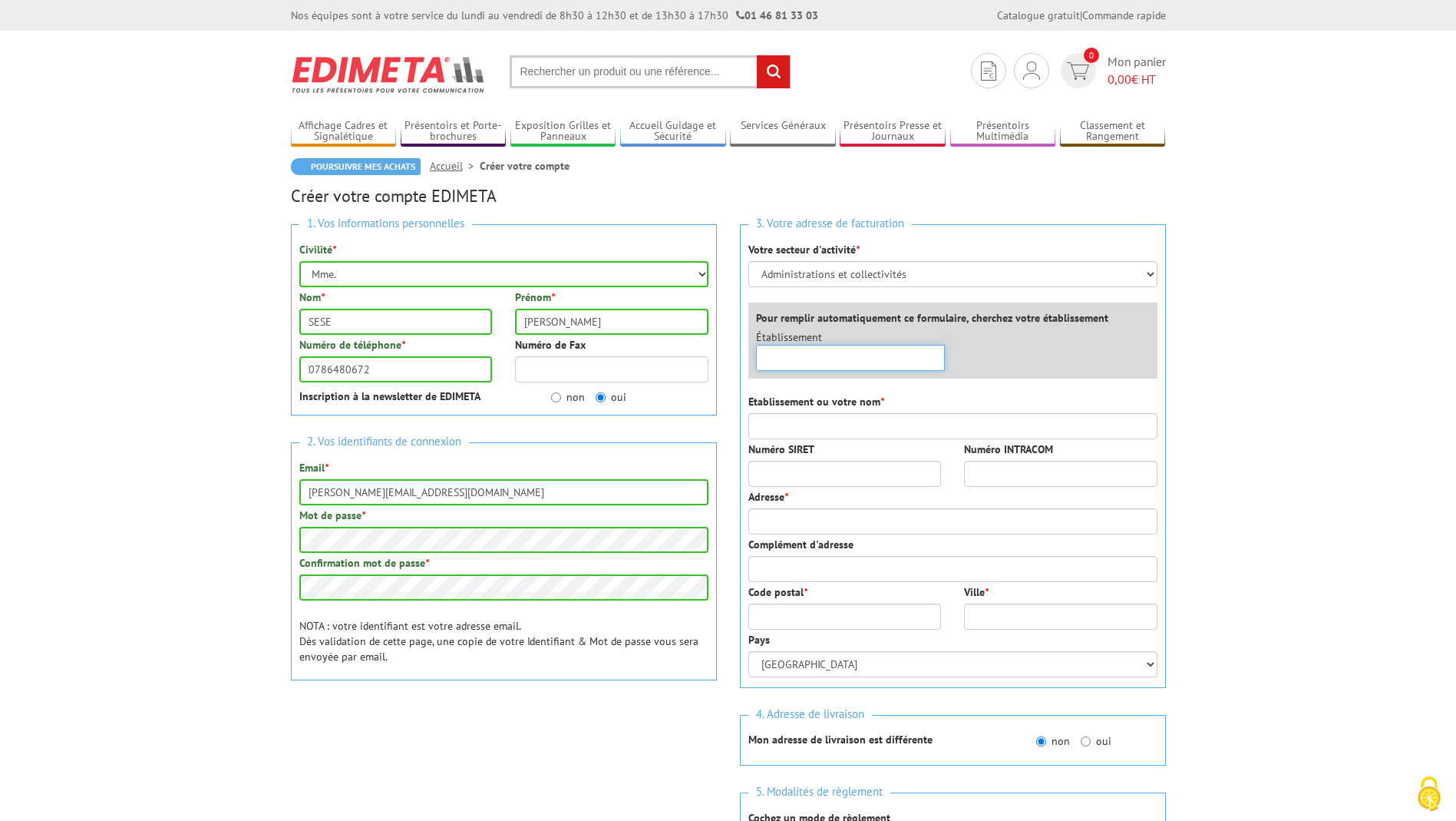
click at [873, 363] on input "text" at bounding box center [851, 358] width 189 height 26
type input "B"
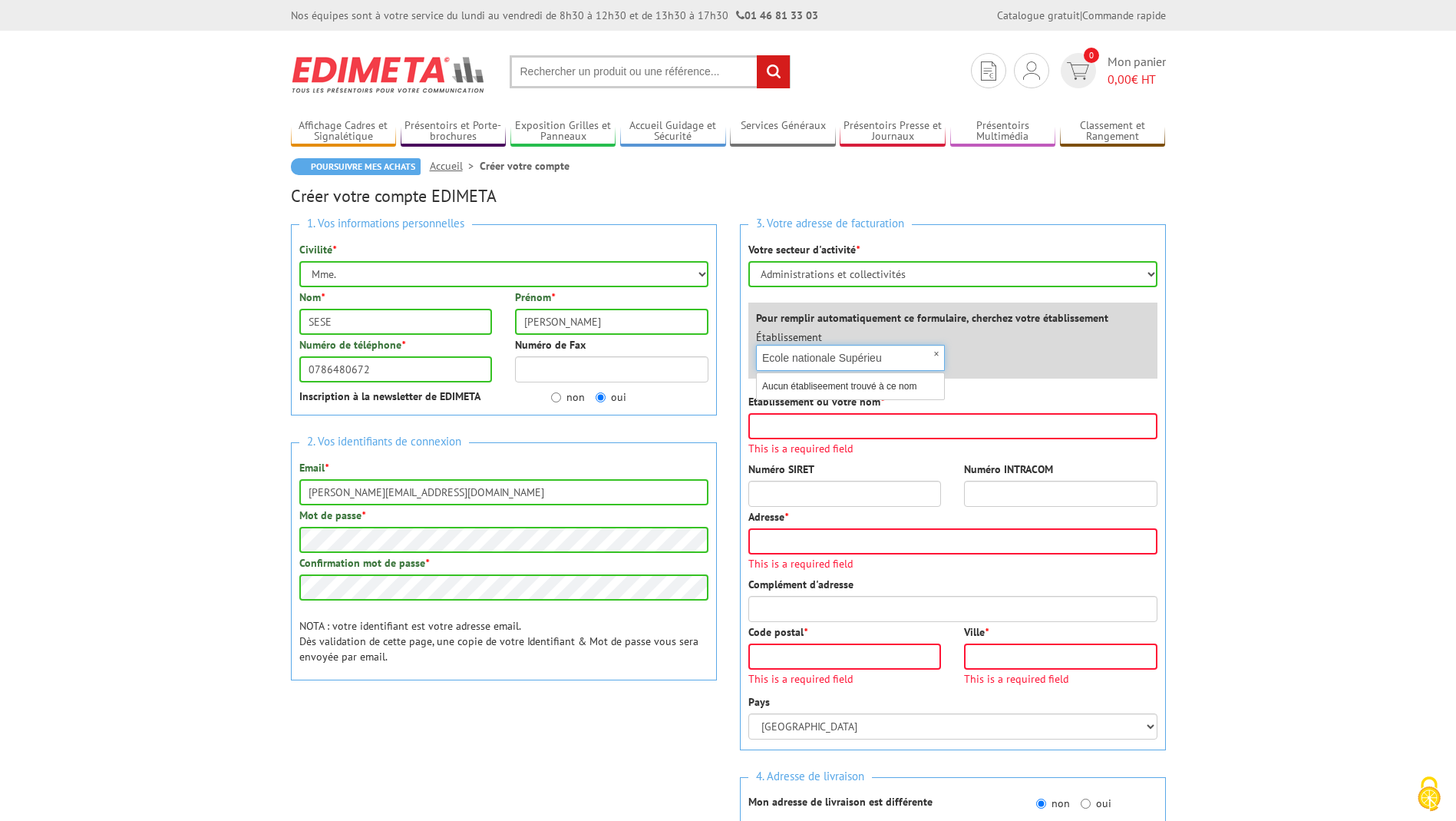
type input "Ecole nationale Supérieu"
click at [775, 433] on input "Etablissement ou votre nom *" at bounding box center [953, 425] width 409 height 26
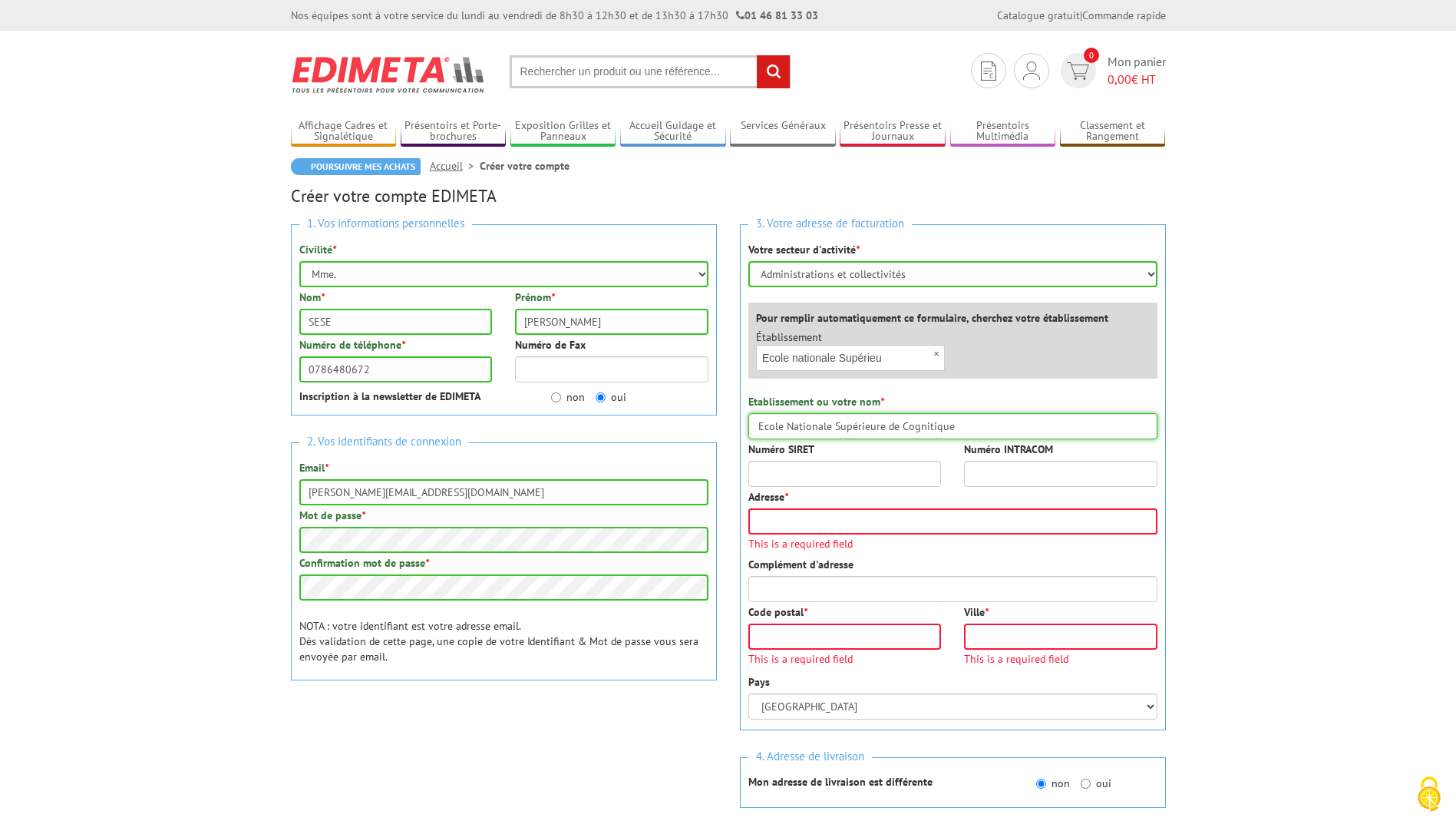
type input "Ecole Nationale Supérieure de Cognitique"
click at [778, 523] on input "Adresse *" at bounding box center [953, 521] width 409 height 26
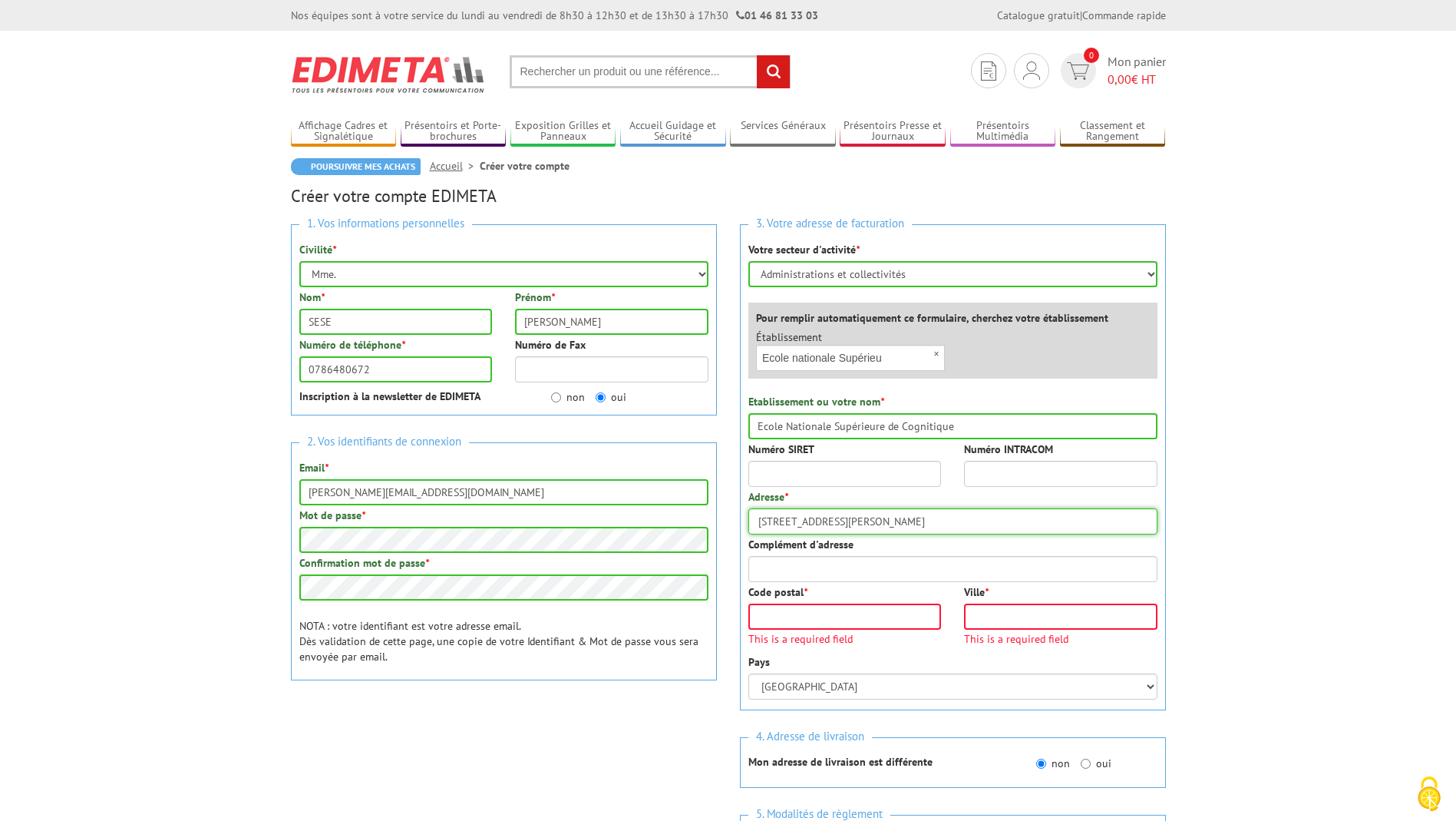
type input "109 avenue Roul"
type input "33400"
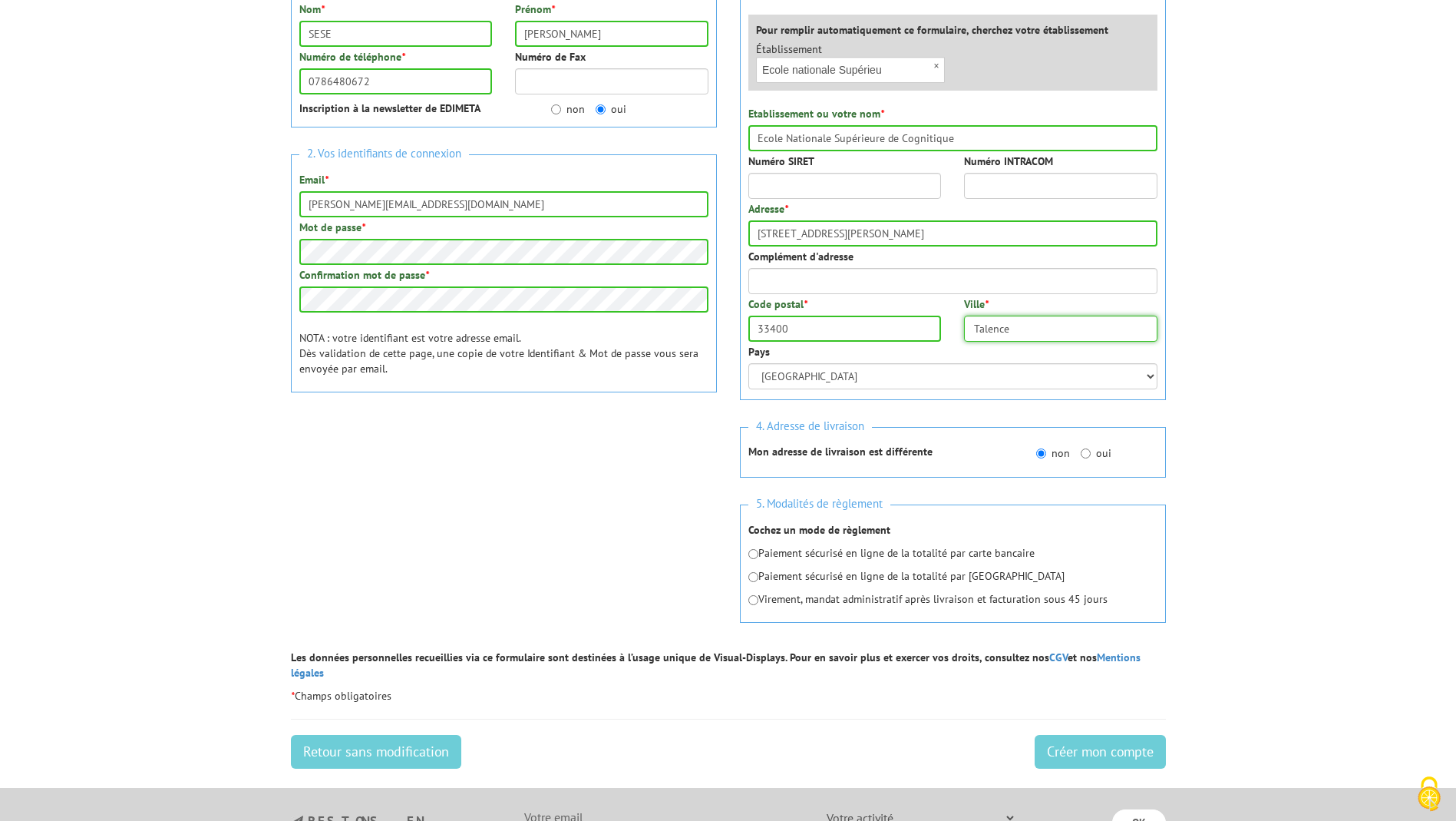
scroll to position [288, 0]
type input "Talence"
click at [753, 601] on input "radio" at bounding box center [753, 598] width 10 height 10
radio input "true"
click at [1089, 743] on input "Créer mon compte" at bounding box center [1100, 750] width 132 height 33
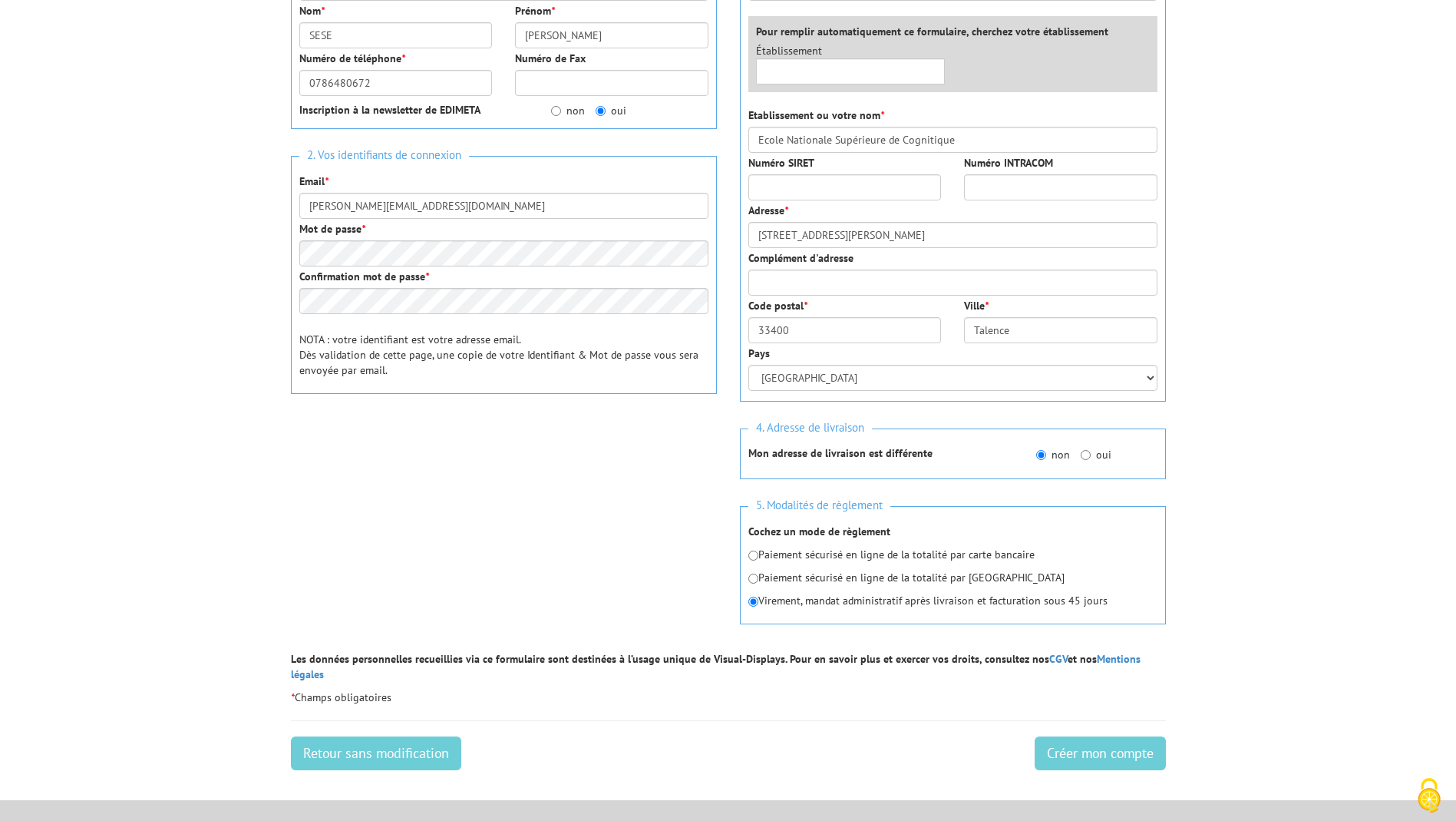
scroll to position [304, 0]
click at [1097, 739] on input "Créer mon compte" at bounding box center [1100, 751] width 132 height 33
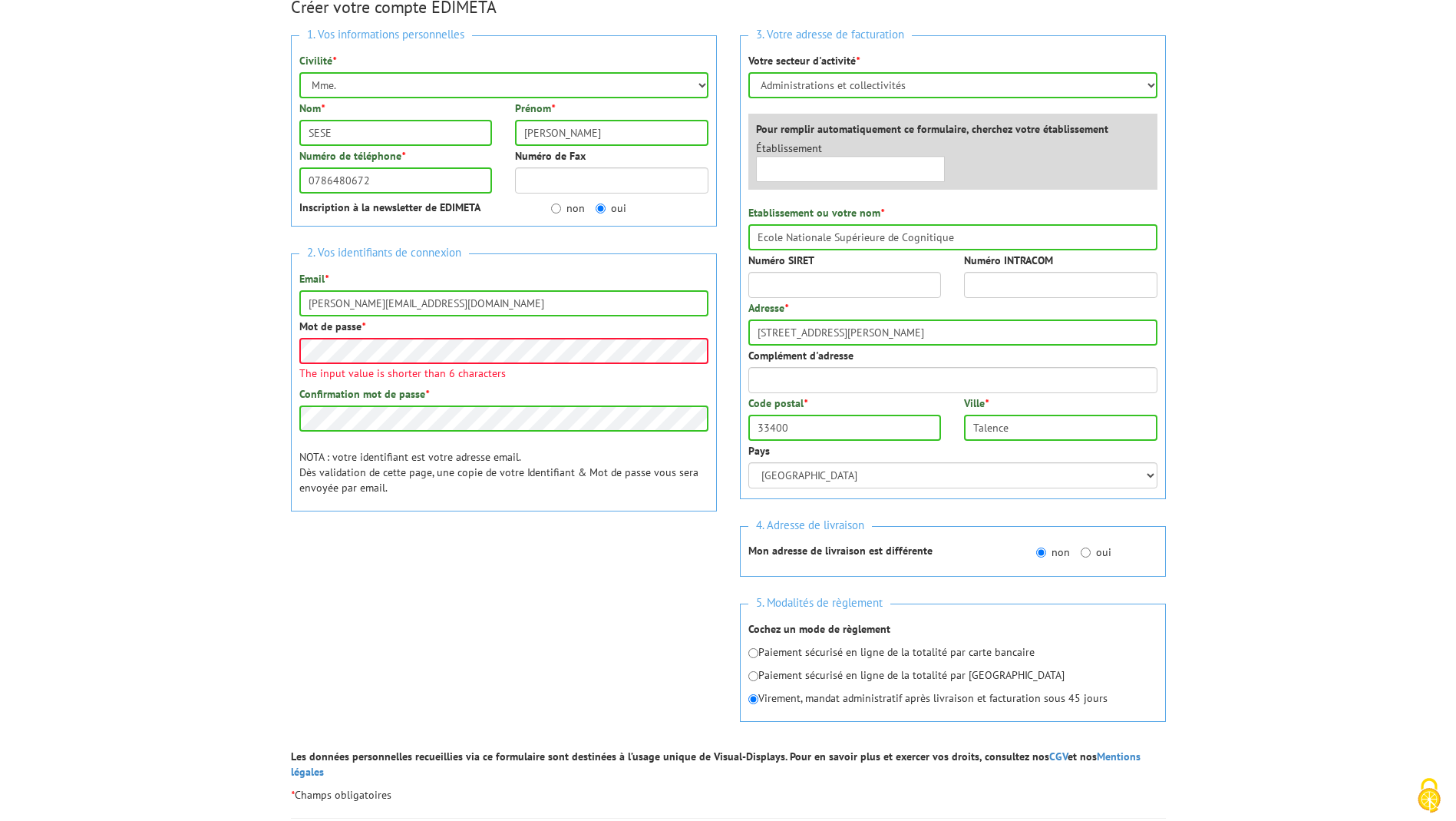
scroll to position [203, 0]
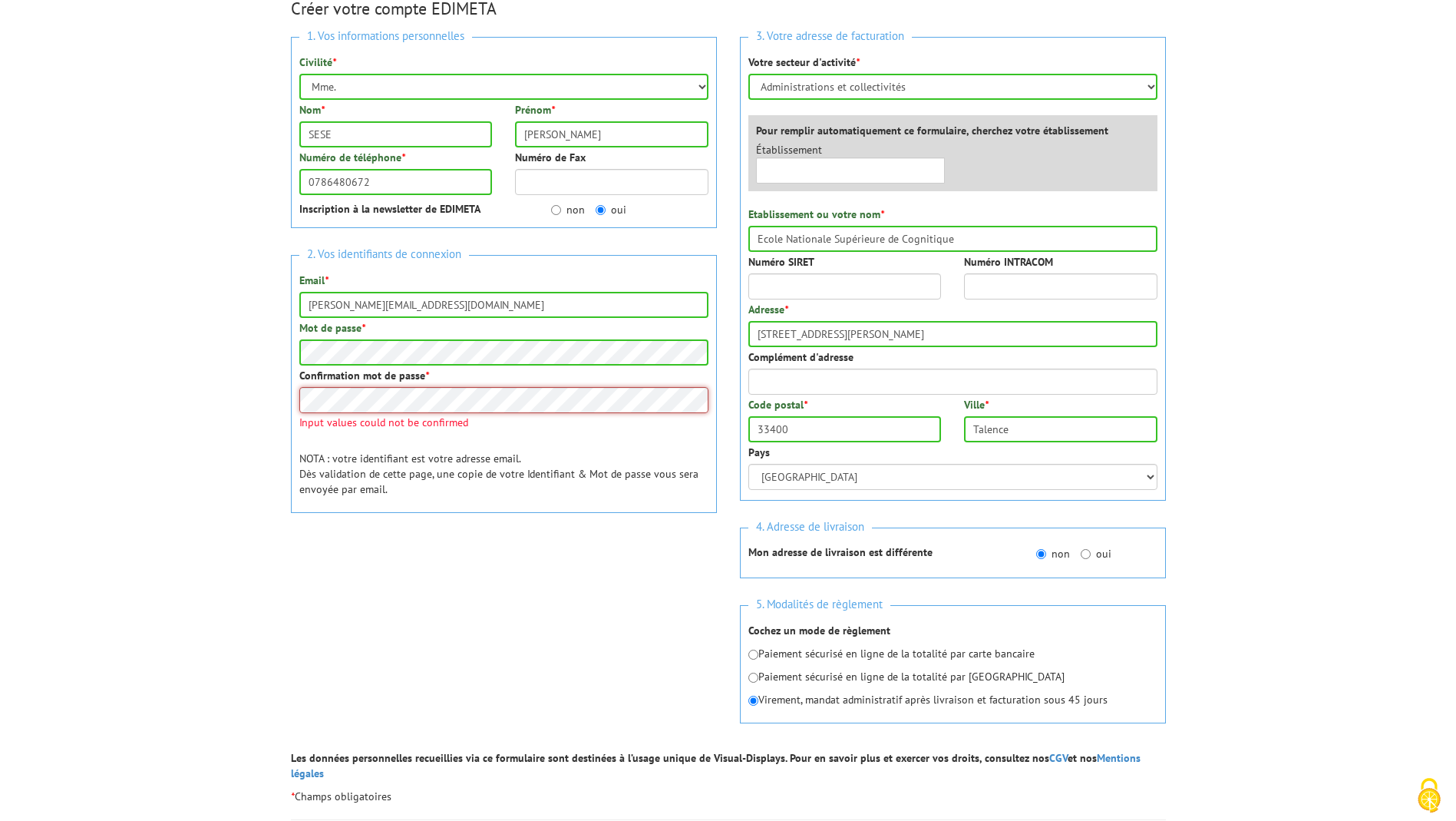
click at [323, 420] on div "Confirmation mot de passe * Input values could not be confirmed" at bounding box center [504, 397] width 409 height 59
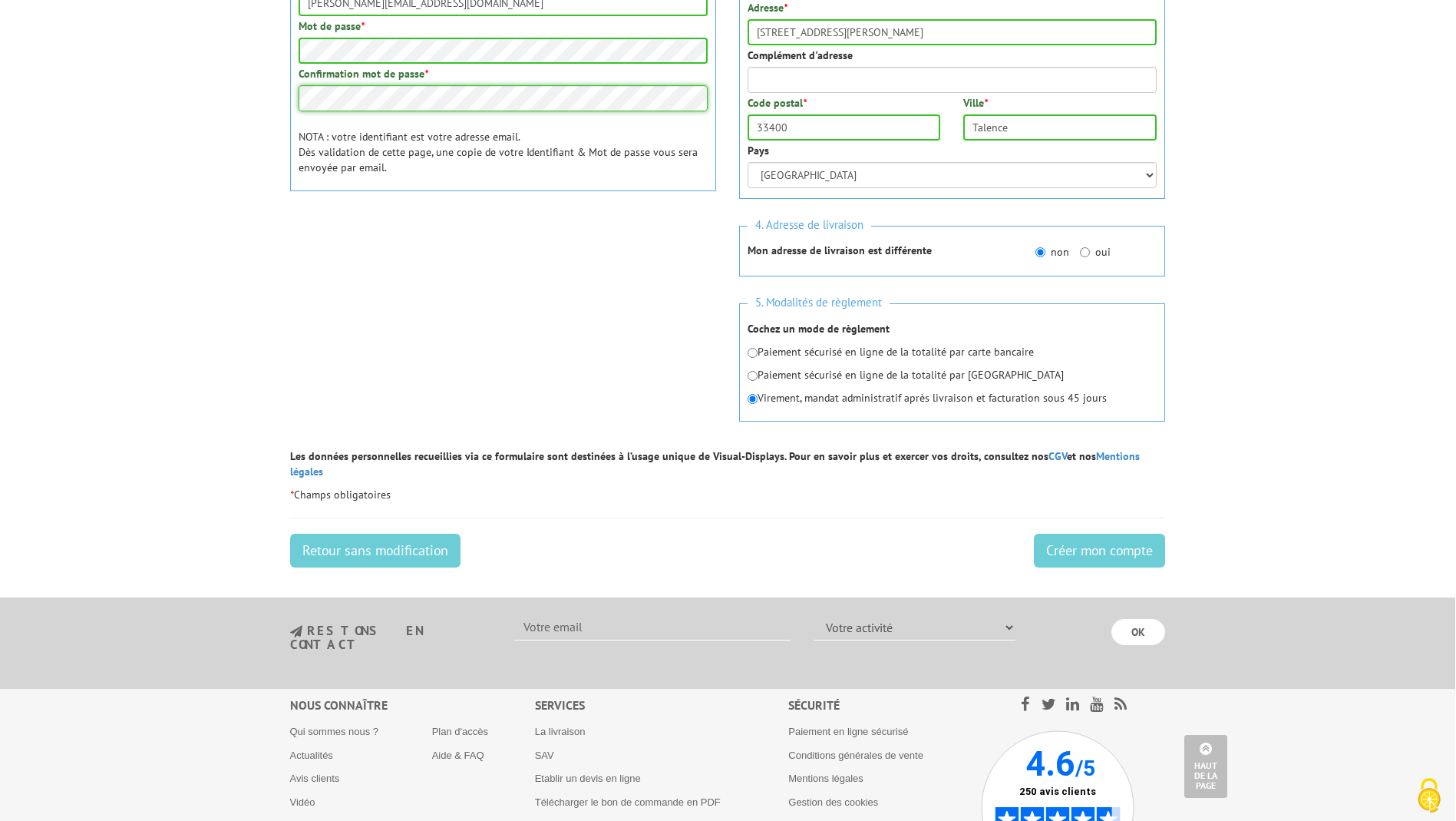
scroll to position [506, 1]
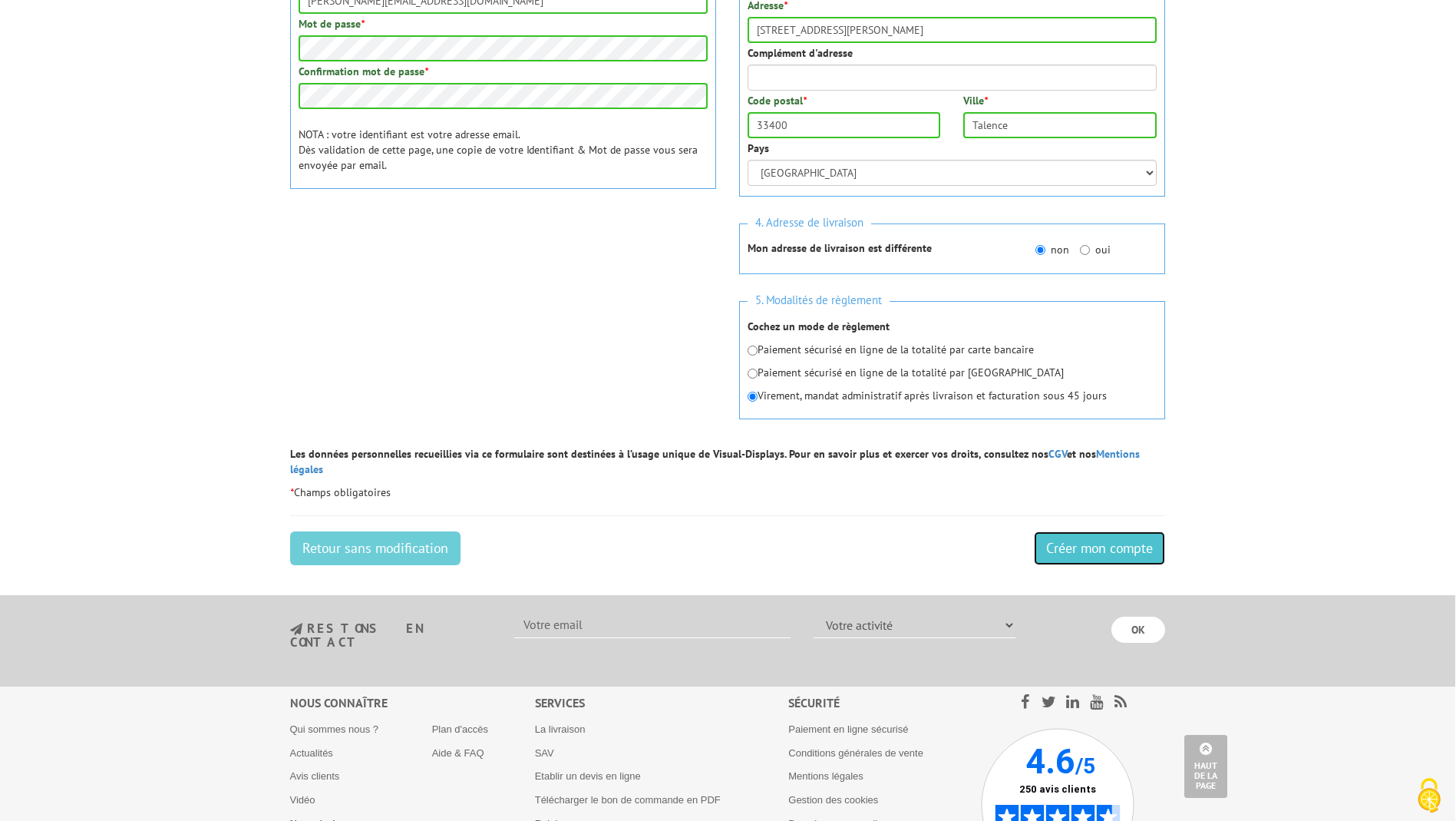
click at [1077, 532] on input "Créer mon compte" at bounding box center [1100, 548] width 132 height 33
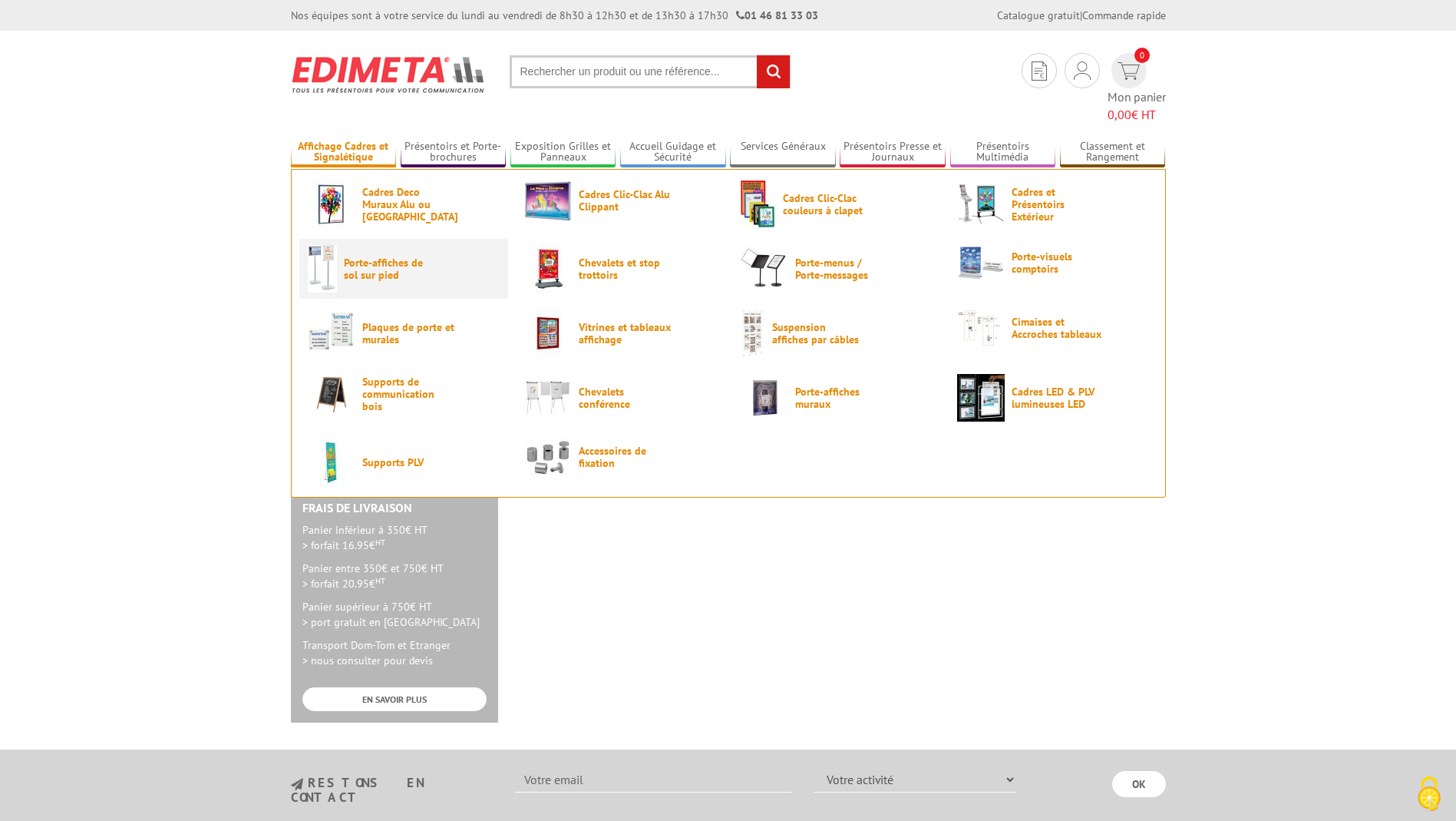
click at [357, 257] on span "Porte-affiches de sol sur pied" at bounding box center [390, 269] width 92 height 24
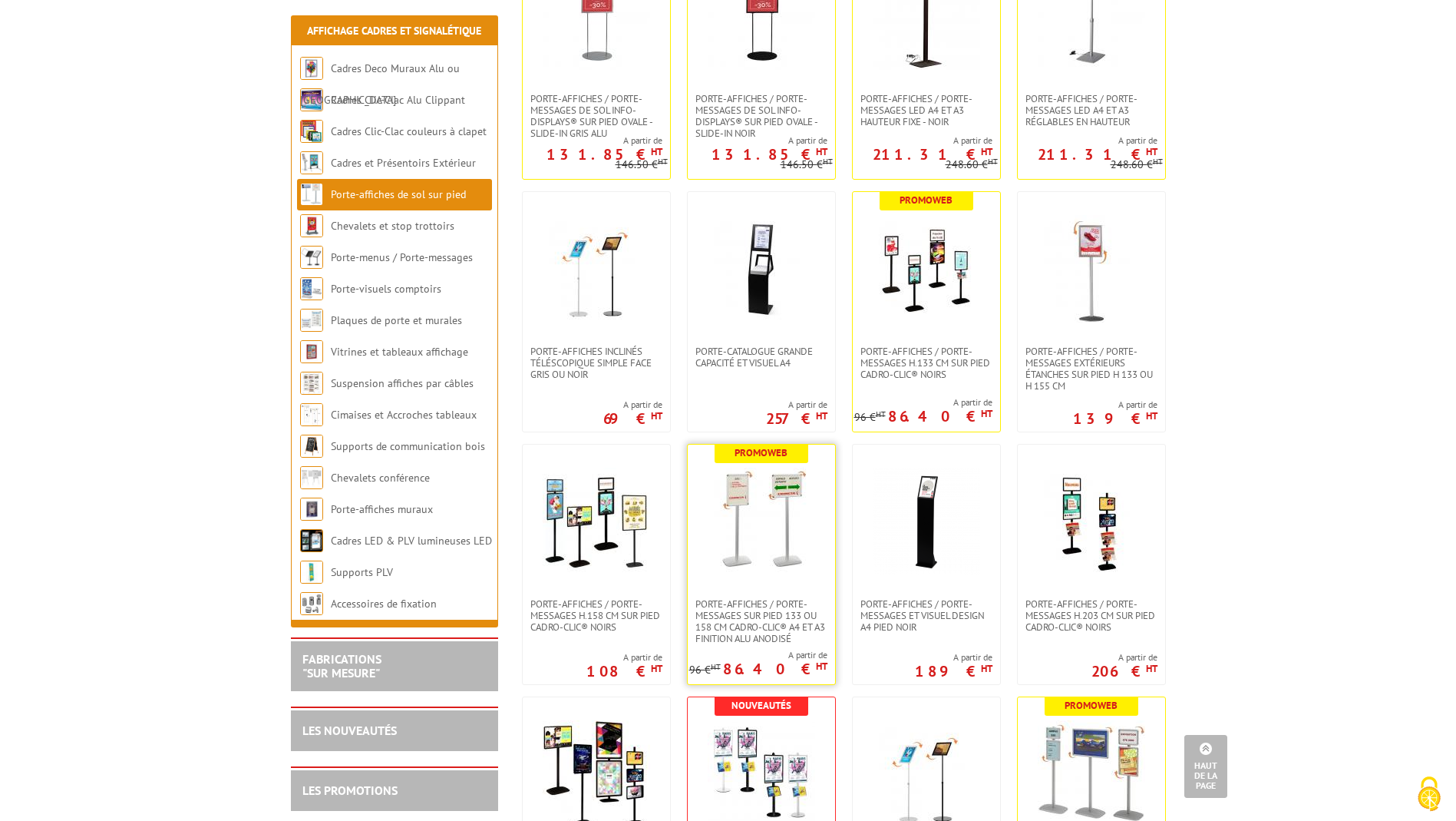
scroll to position [664, 0]
click at [780, 532] on img at bounding box center [760, 519] width 107 height 107
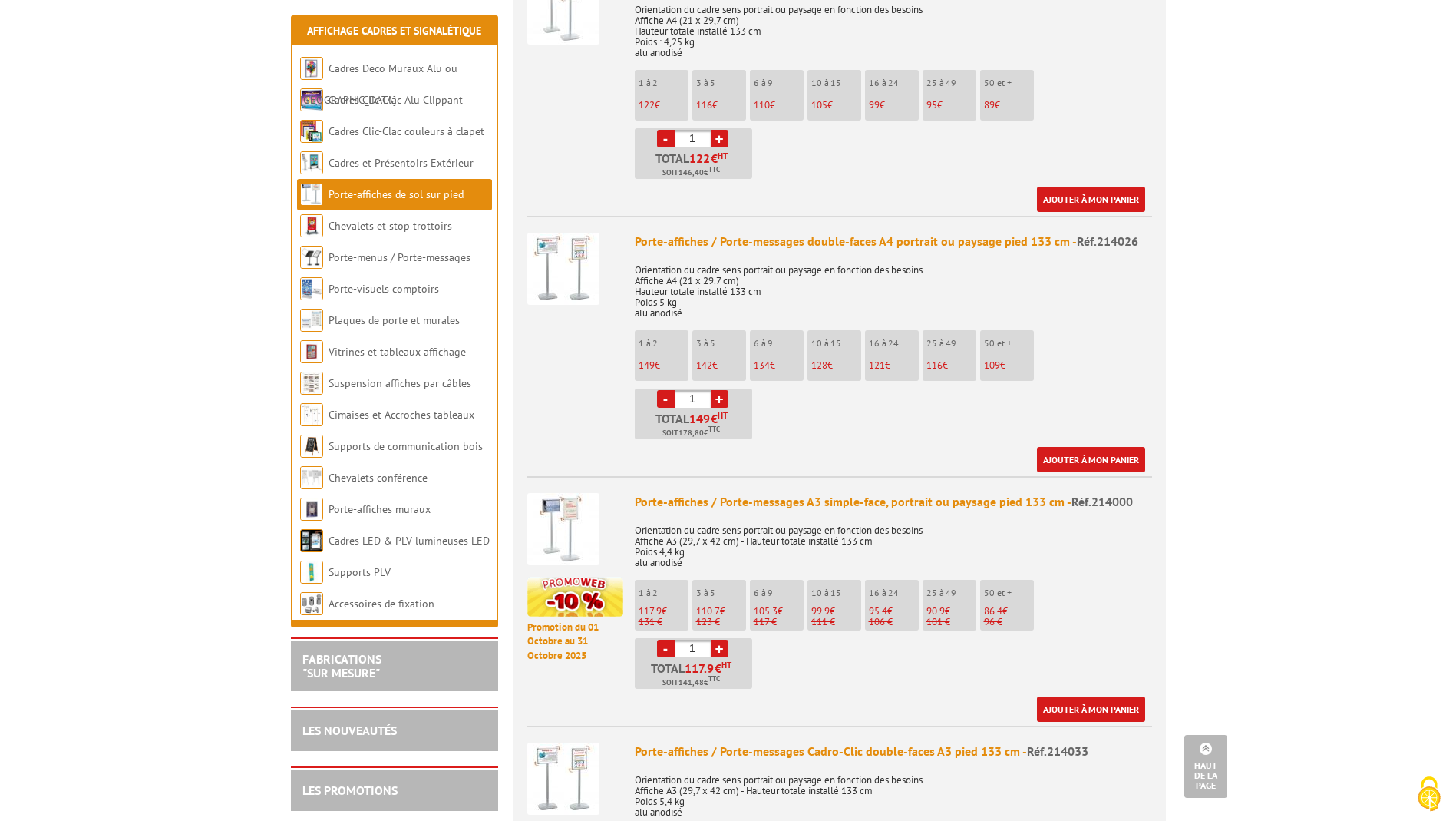
scroll to position [727, 0]
click at [722, 638] on link "+" at bounding box center [720, 647] width 18 height 18
type input "4"
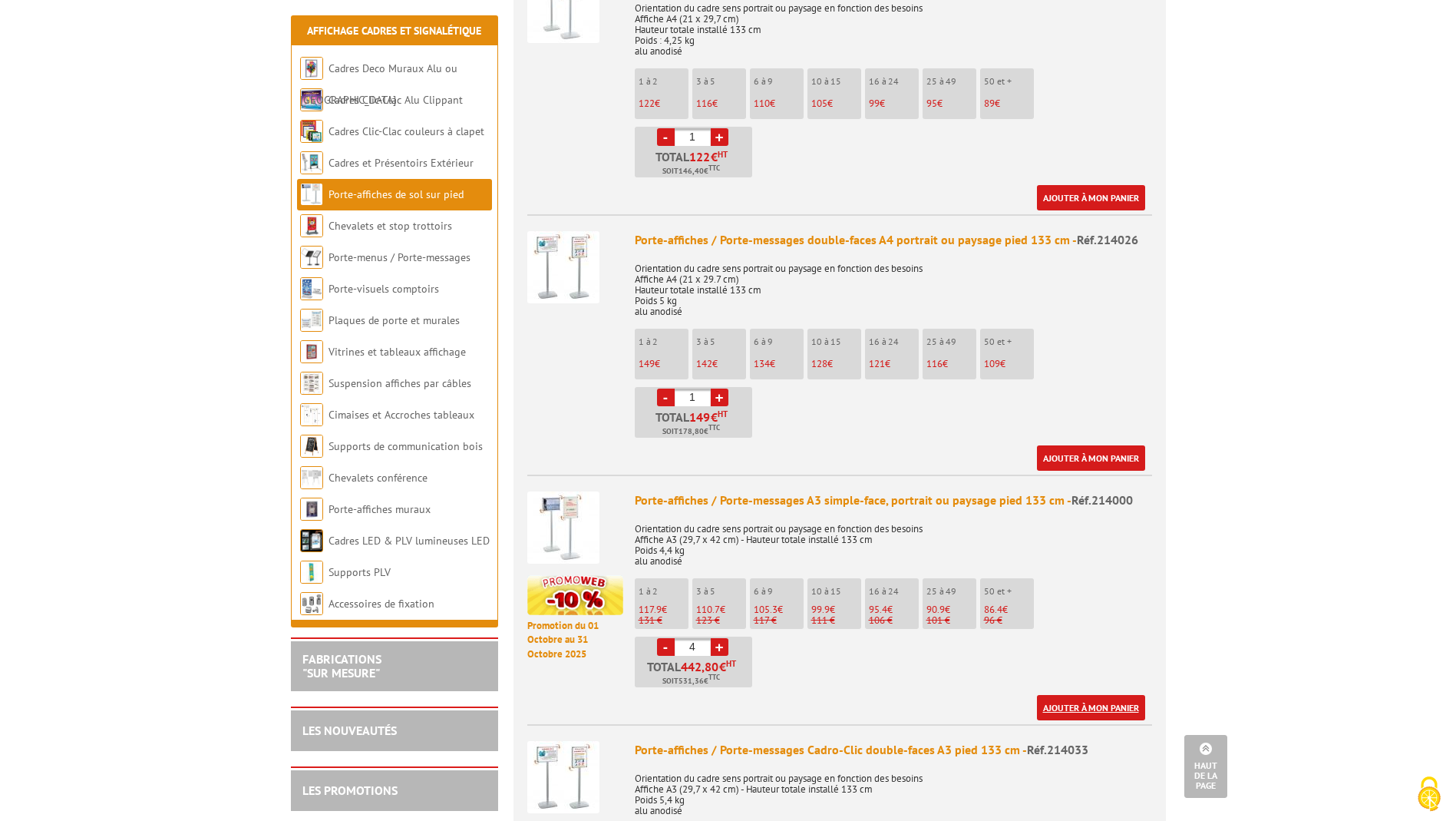
click at [1091, 695] on link "Ajouter à mon panier" at bounding box center [1091, 707] width 108 height 25
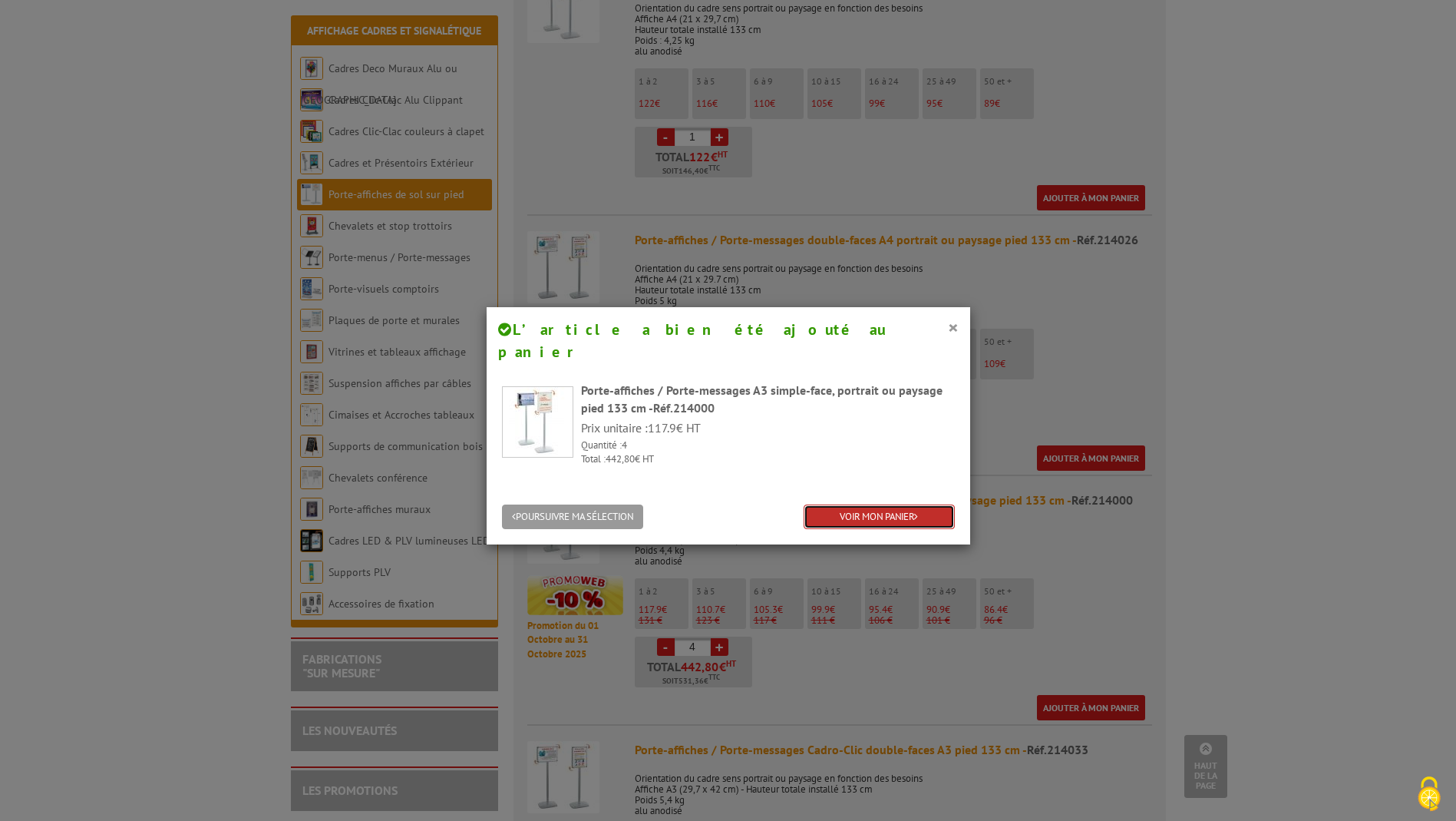
click at [888, 505] on link "VOIR MON PANIER" at bounding box center [879, 517] width 151 height 25
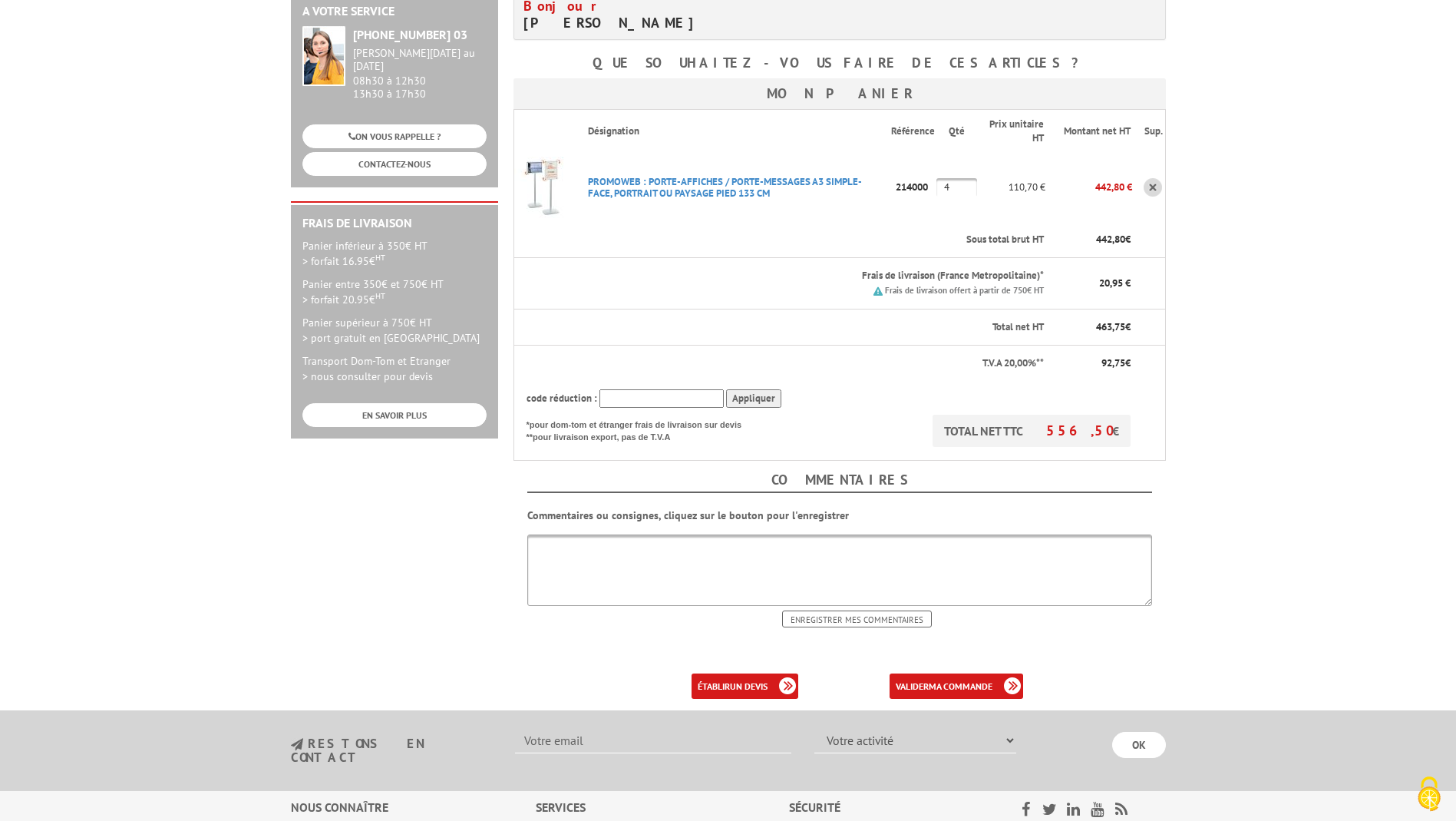
scroll to position [265, 0]
click at [961, 680] on b "ma commande" at bounding box center [960, 685] width 64 height 12
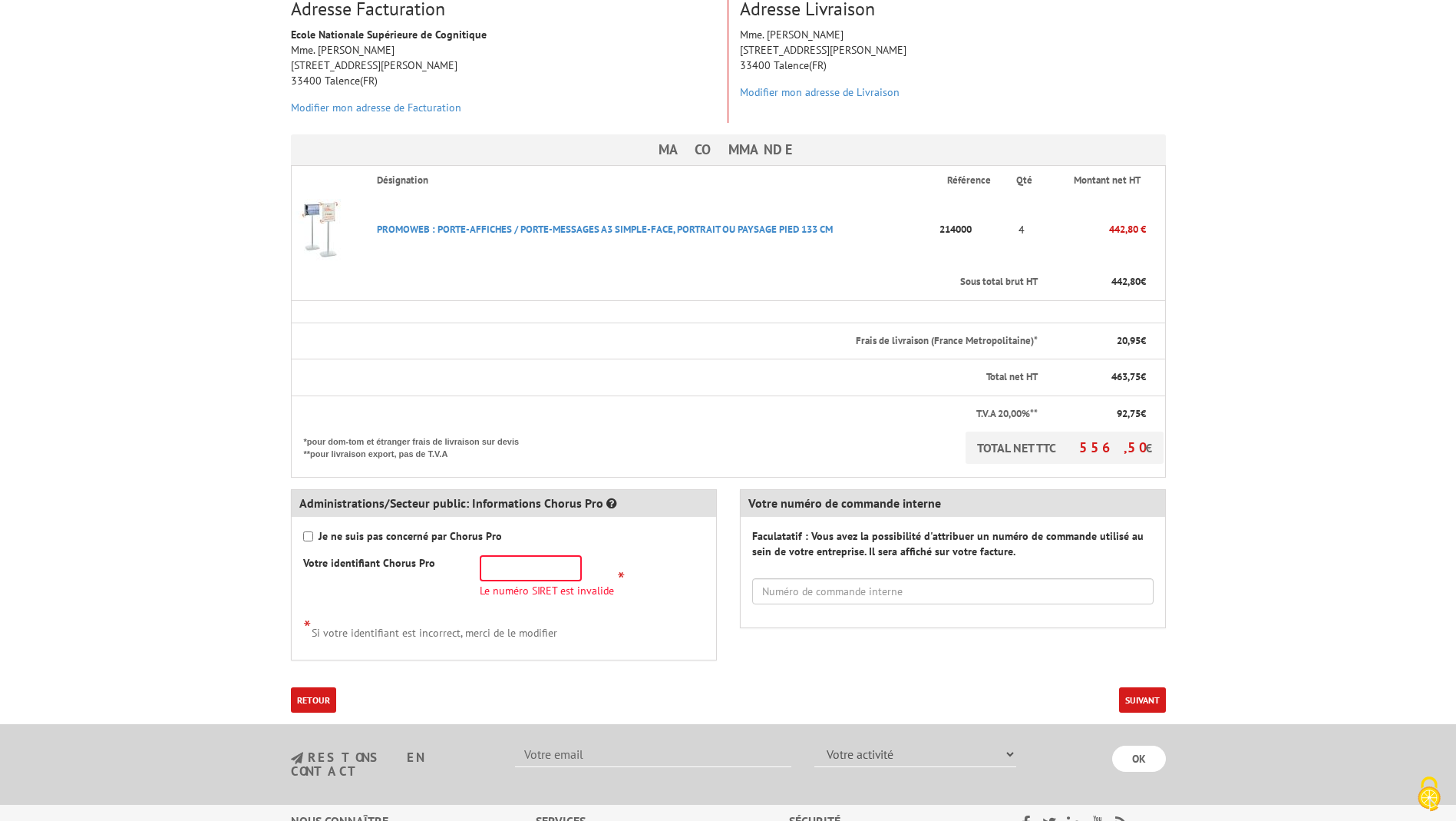
scroll to position [274, 0]
